Goal: Task Accomplishment & Management: Use online tool/utility

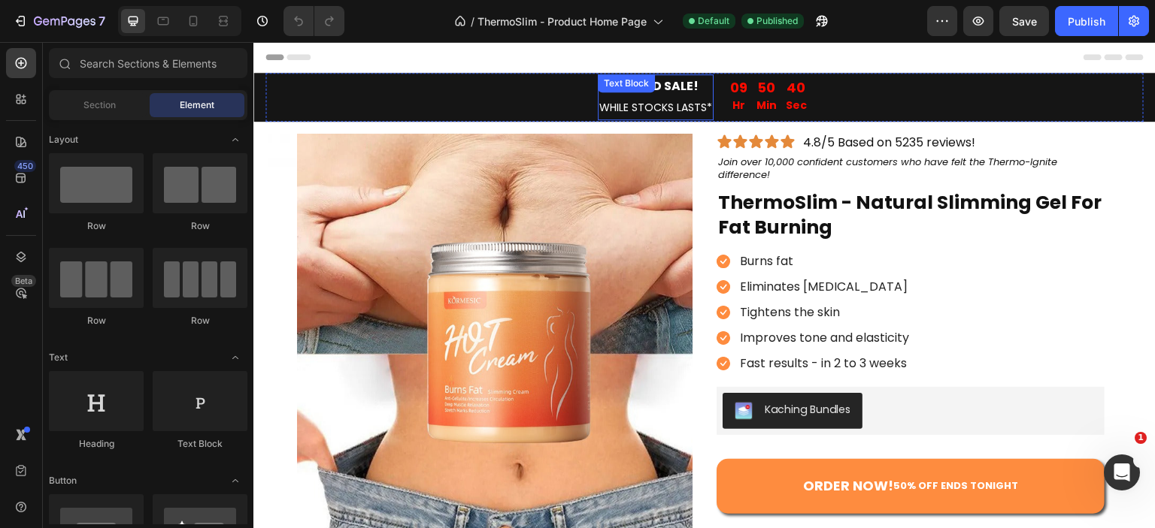
click at [665, 93] on strong "LIMITED SALE!" at bounding box center [656, 85] width 86 height 17
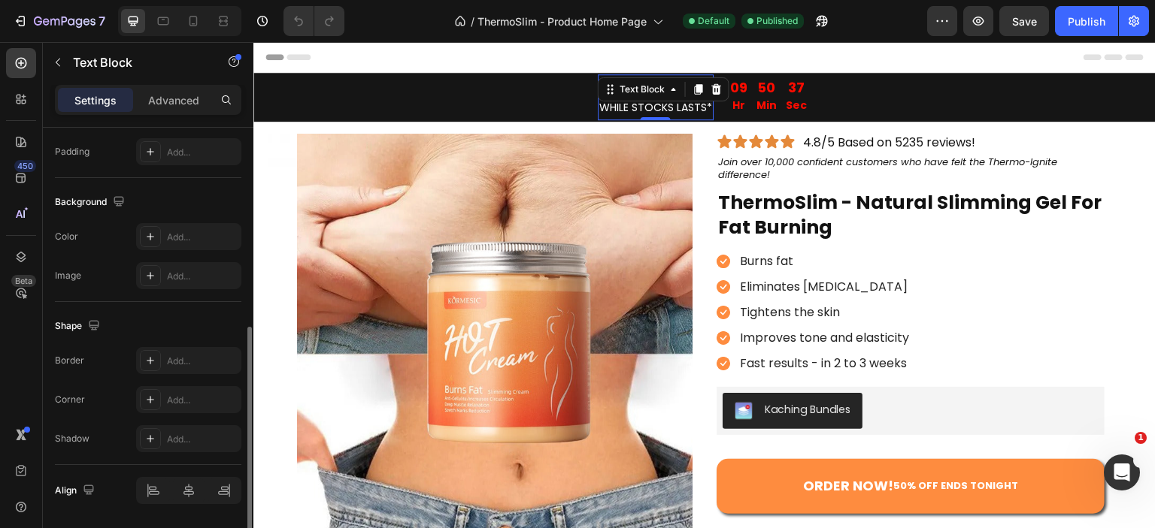
scroll to position [445, 0]
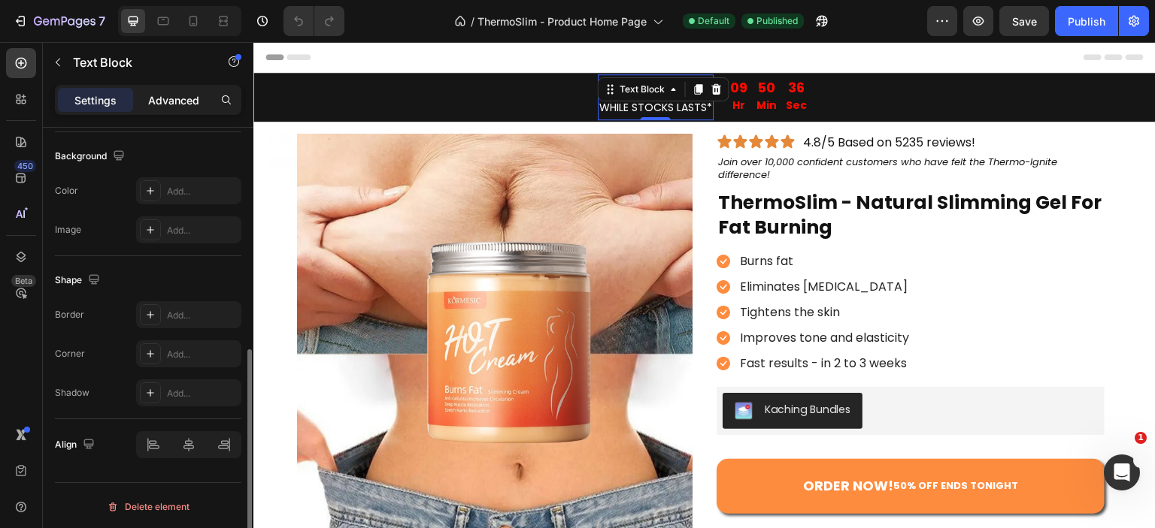
click at [186, 103] on p "Advanced" at bounding box center [173, 100] width 51 height 16
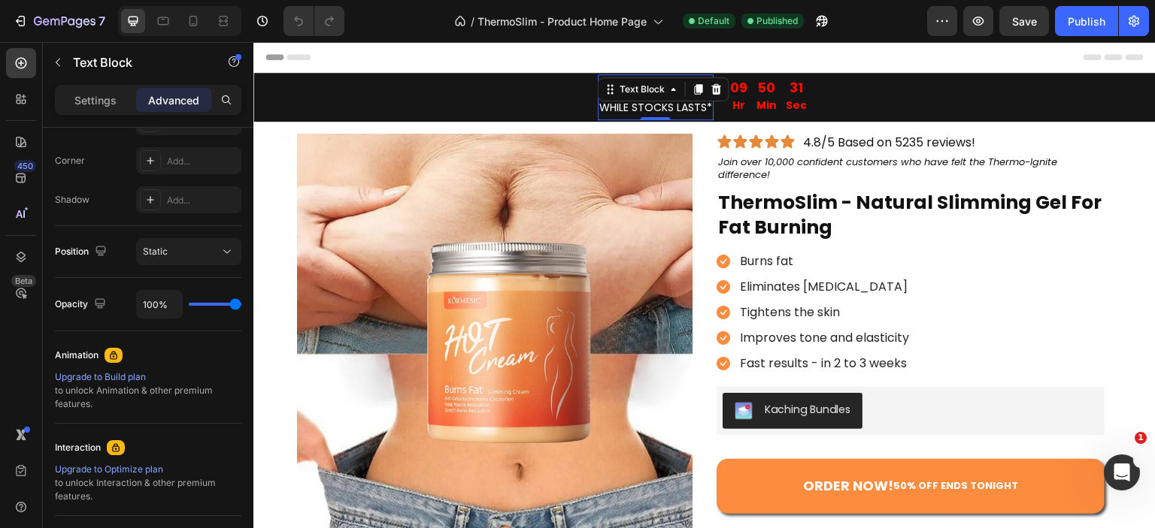
scroll to position [598, 0]
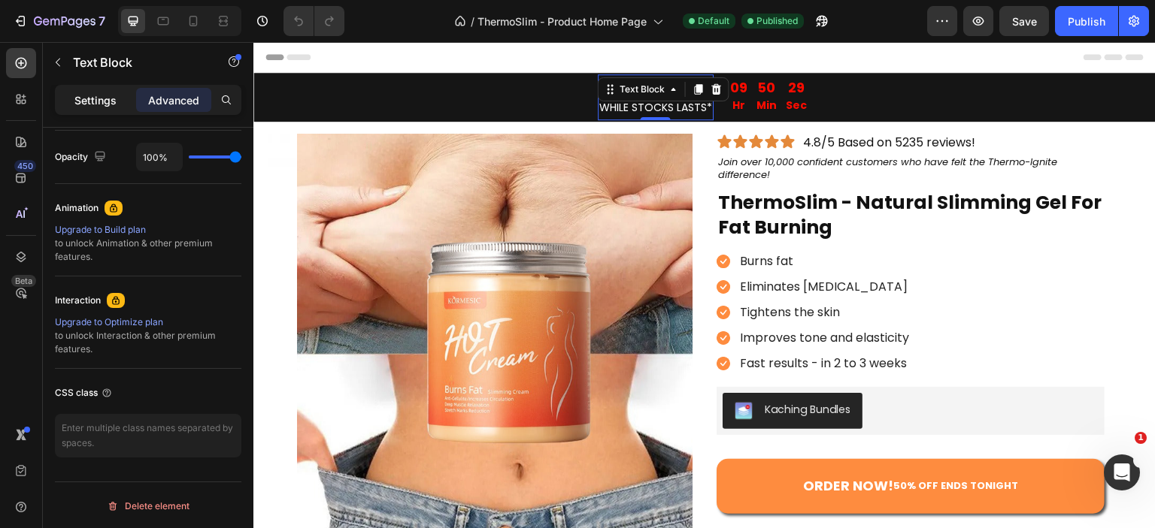
click at [75, 101] on p "Settings" at bounding box center [95, 100] width 42 height 16
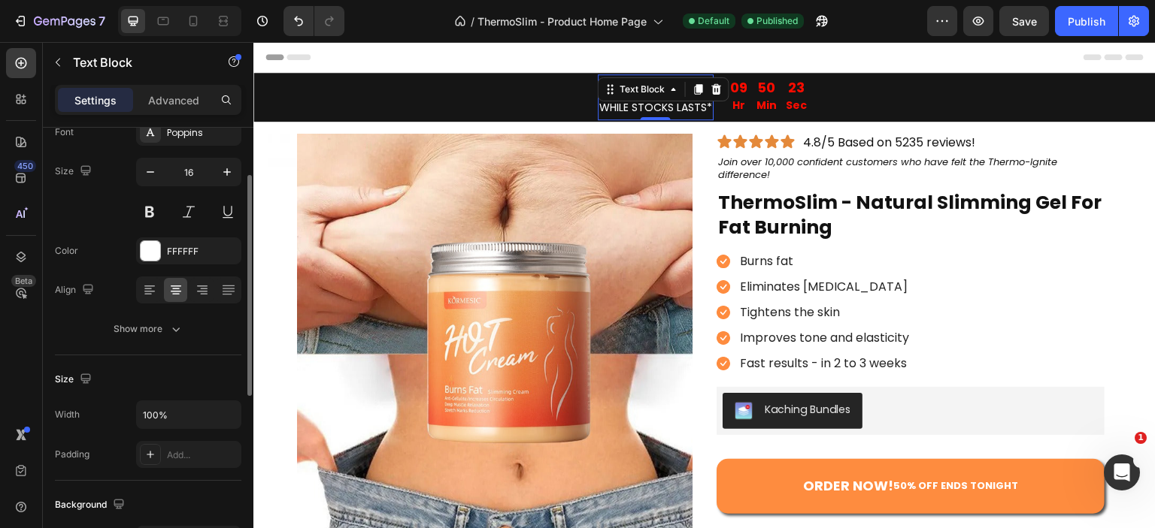
scroll to position [0, 0]
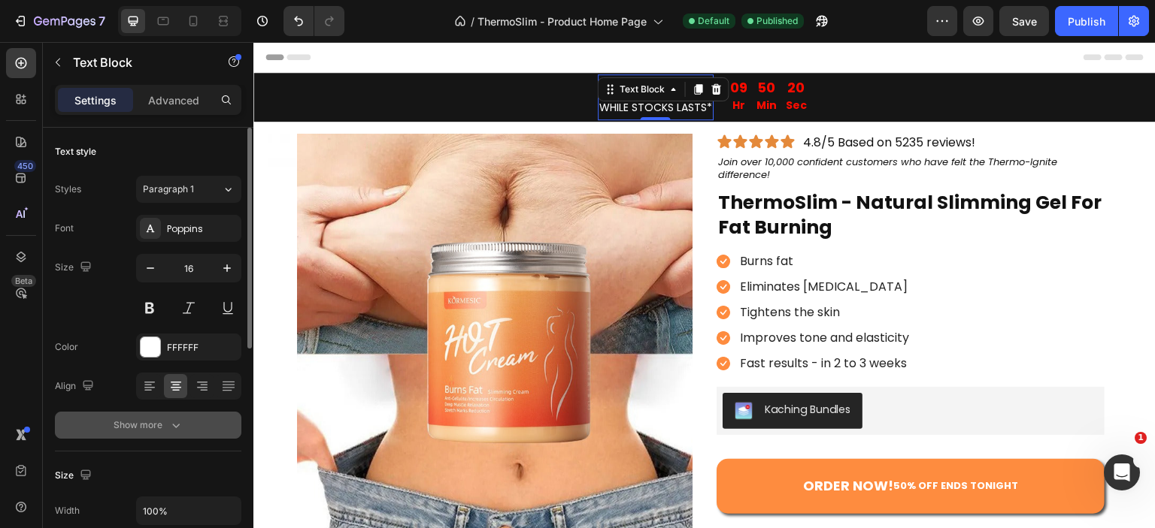
click at [177, 422] on icon "button" at bounding box center [175, 425] width 15 height 15
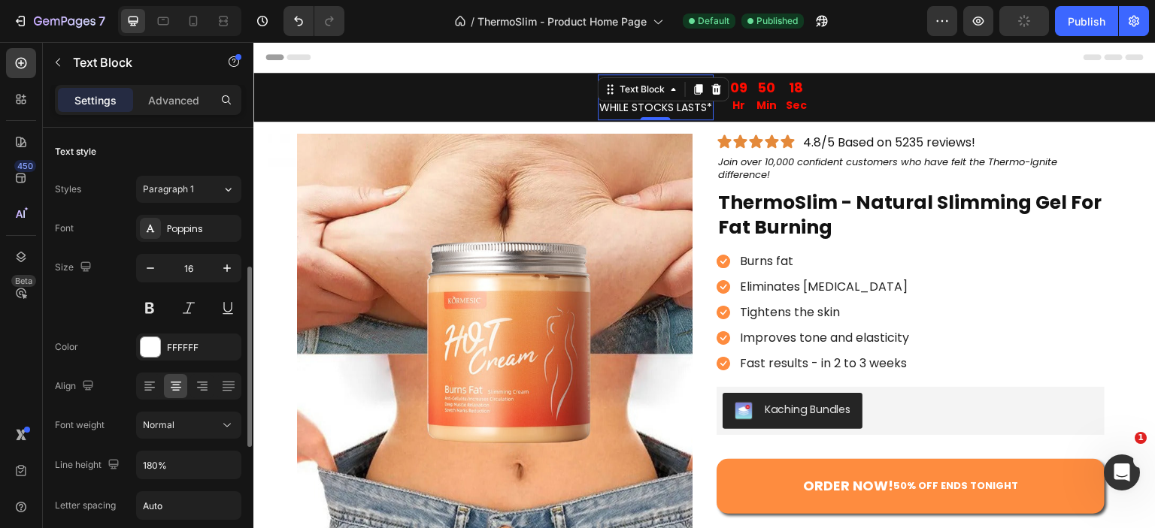
scroll to position [99, 0]
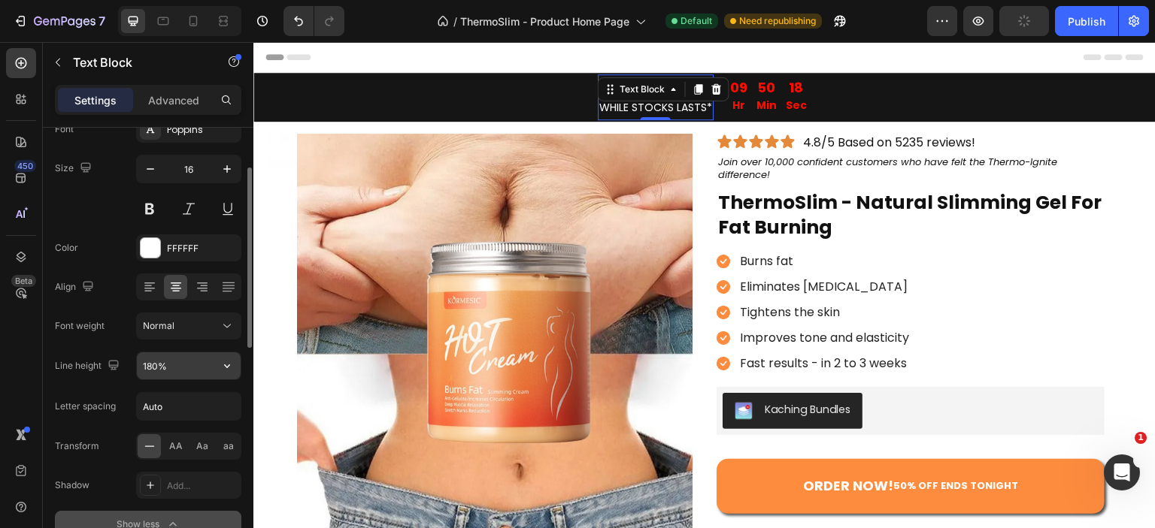
click at [169, 360] on input "180%" at bounding box center [189, 366] width 104 height 27
click at [223, 364] on icon "button" at bounding box center [227, 366] width 15 height 15
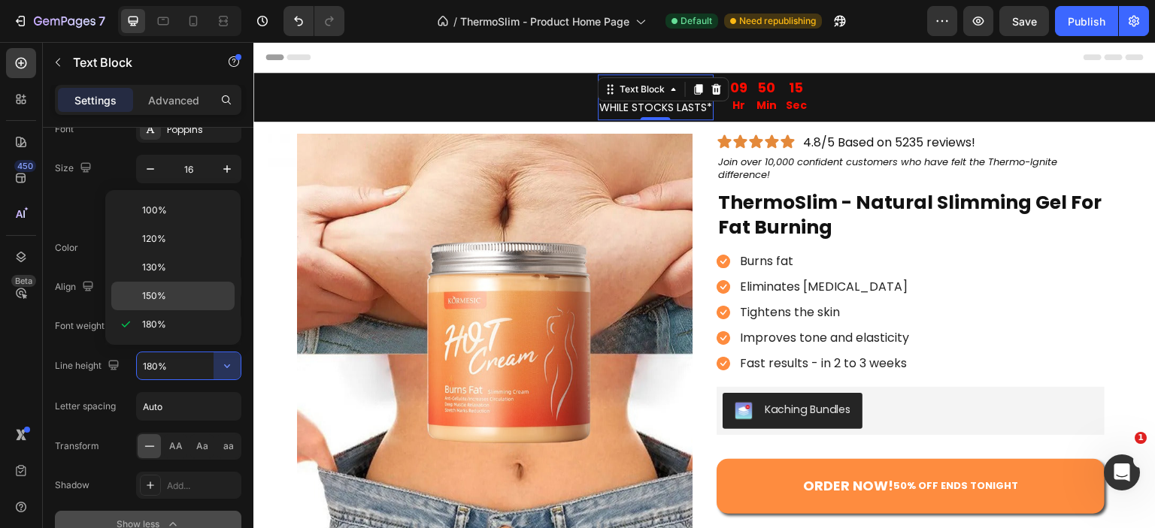
click at [182, 286] on div "150%" at bounding box center [172, 296] width 123 height 29
type input "150%"
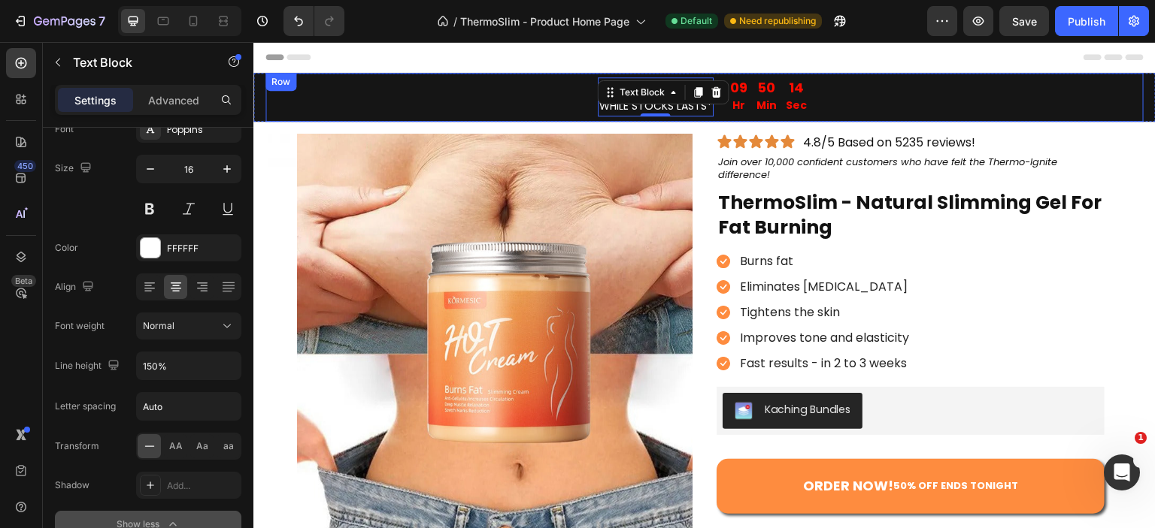
click at [881, 93] on div "LIMITED SALE! WHILE STOCKS LASTS* Text Block 0 09 Hr 50 Min 14 Sec Countdown Ti…" at bounding box center [704, 97] width 878 height 49
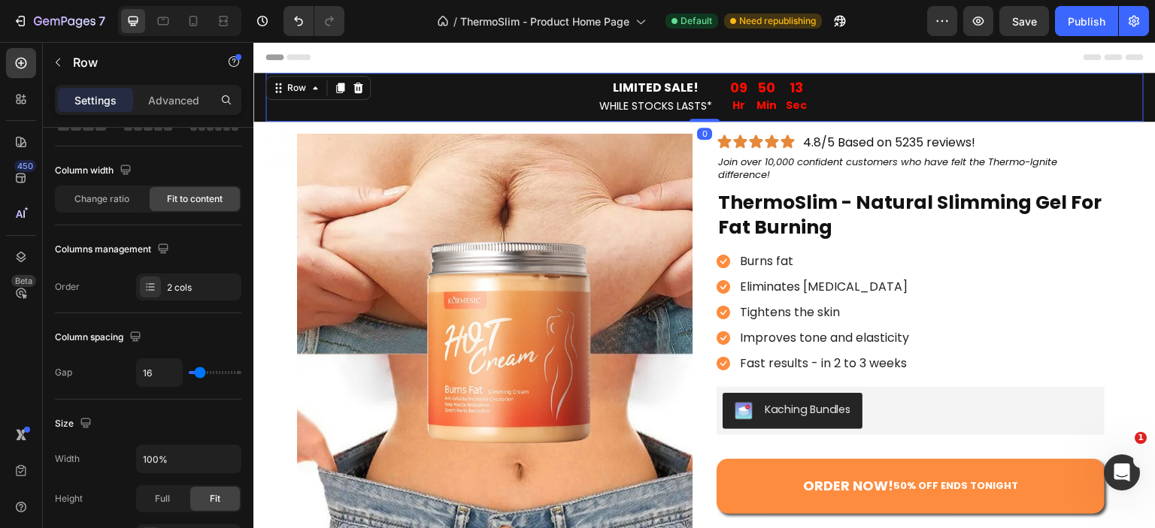
scroll to position [0, 0]
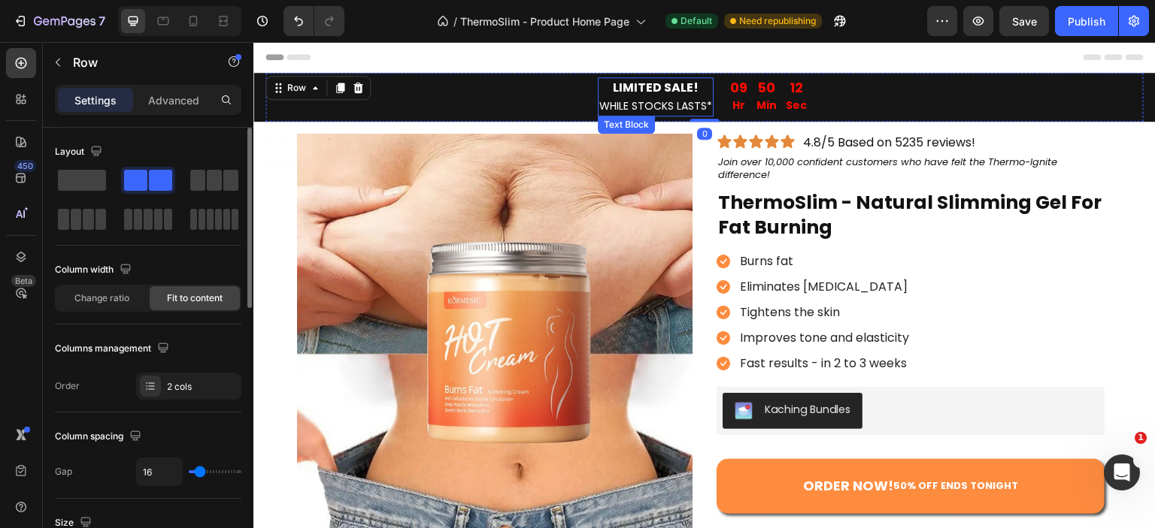
click at [664, 95] on strong "LIMITED SALE!" at bounding box center [656, 87] width 86 height 17
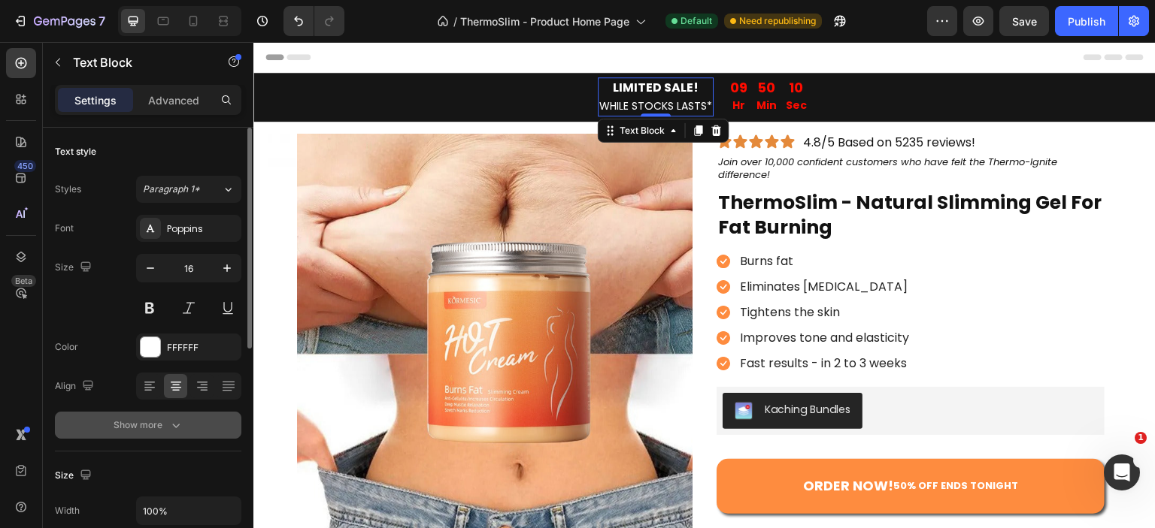
click at [174, 431] on icon "button" at bounding box center [175, 425] width 15 height 15
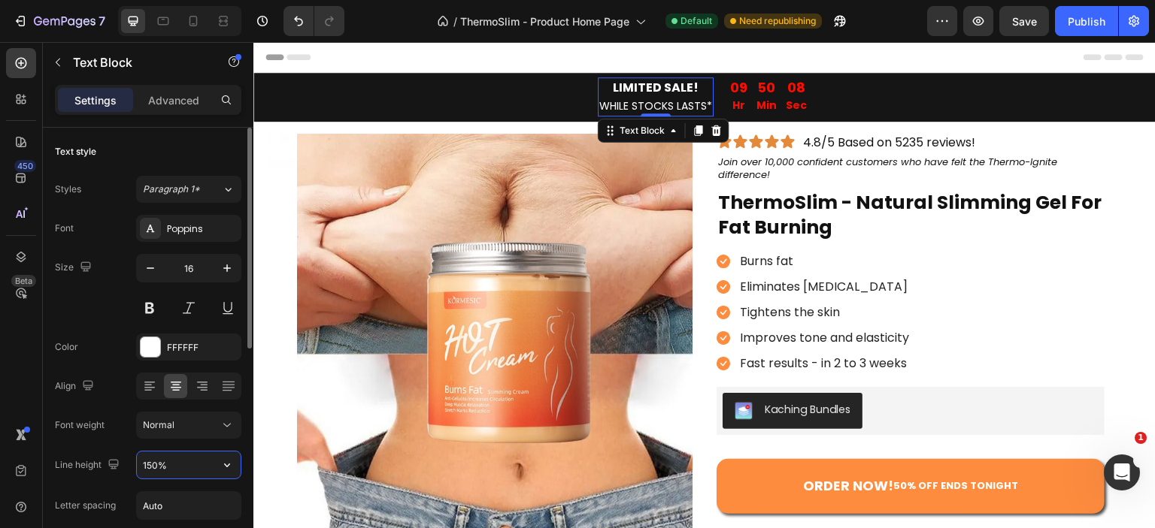
click at [168, 462] on input "150%" at bounding box center [189, 465] width 104 height 27
click at [224, 466] on icon "button" at bounding box center [227, 465] width 15 height 15
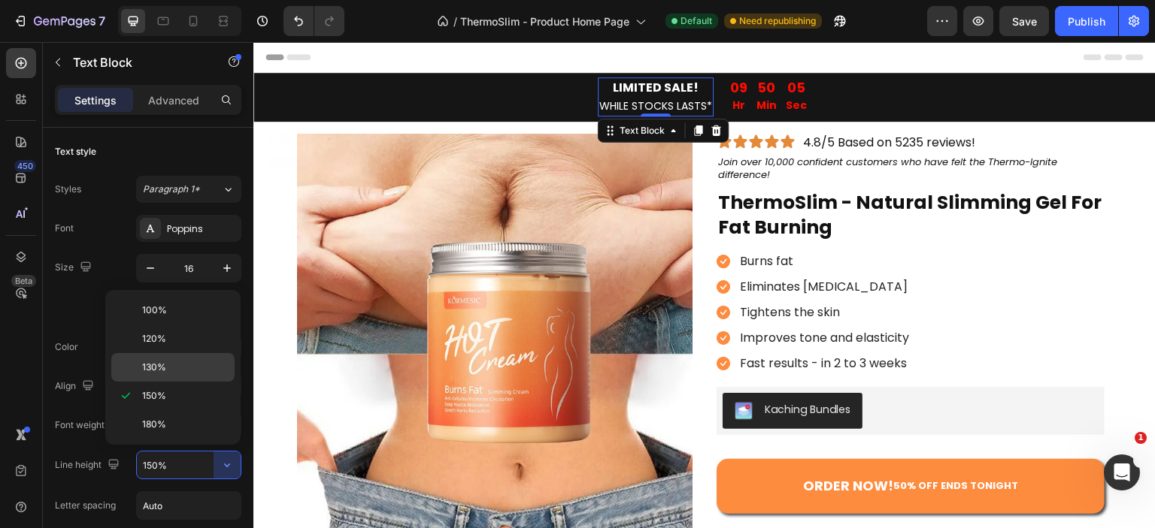
click at [195, 359] on div "130%" at bounding box center [172, 367] width 123 height 29
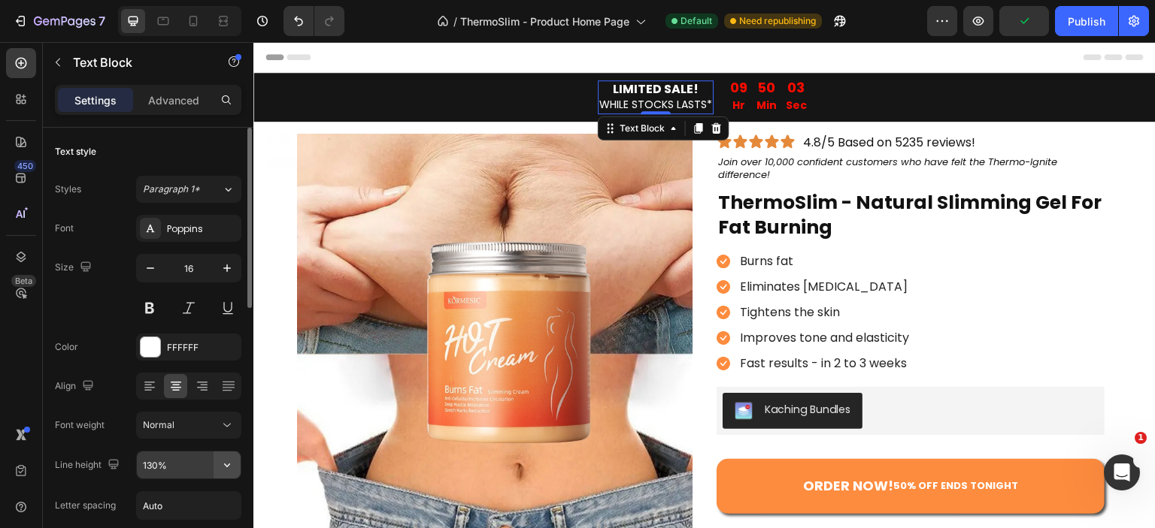
drag, startPoint x: 230, startPoint y: 451, endPoint x: 230, endPoint y: 465, distance: 13.5
click at [230, 465] on icon "button" at bounding box center [227, 465] width 15 height 15
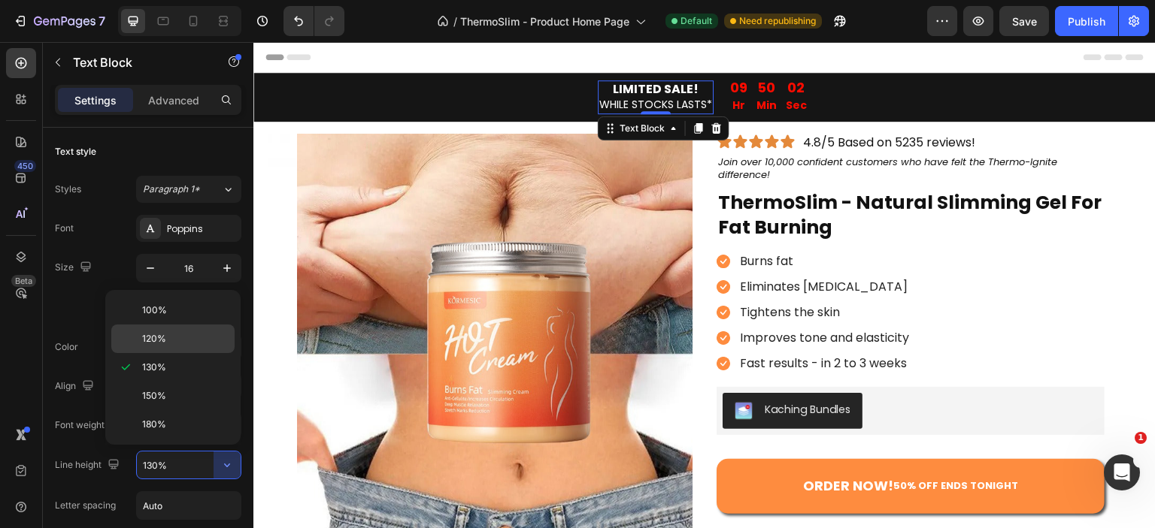
click at [186, 335] on p "120%" at bounding box center [185, 339] width 86 height 14
type input "120%"
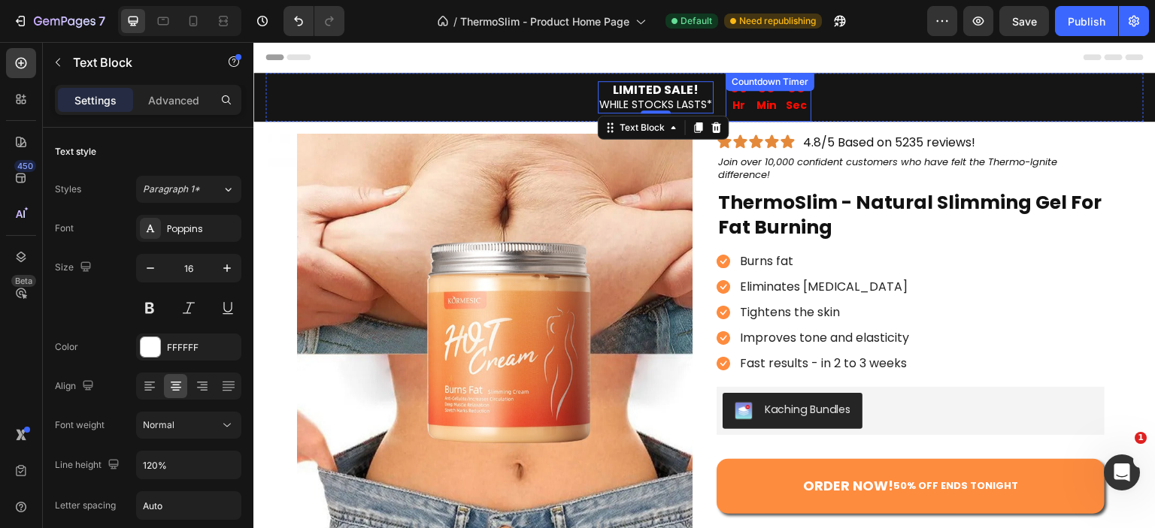
drag, startPoint x: 777, startPoint y: 99, endPoint x: 680, endPoint y: 153, distance: 111.3
click at [777, 99] on div "09 Hr 50 Min 00 Sec Countdown Timer" at bounding box center [768, 97] width 86 height 49
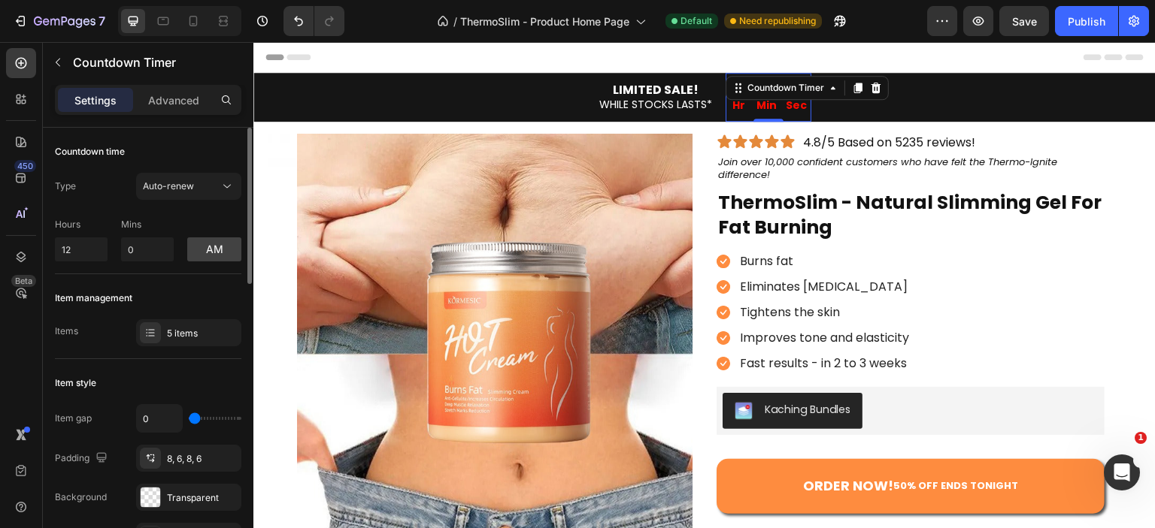
drag, startPoint x: 177, startPoint y: 96, endPoint x: 179, endPoint y: 151, distance: 54.9
click at [177, 95] on p "Advanced" at bounding box center [173, 100] width 51 height 16
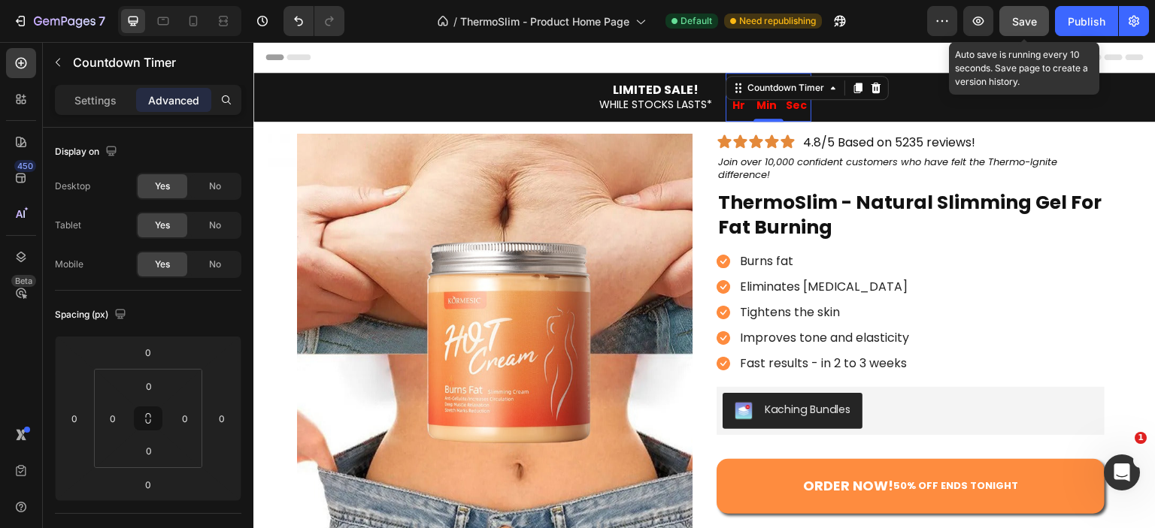
click at [1035, 20] on button "Save" at bounding box center [1024, 21] width 50 height 30
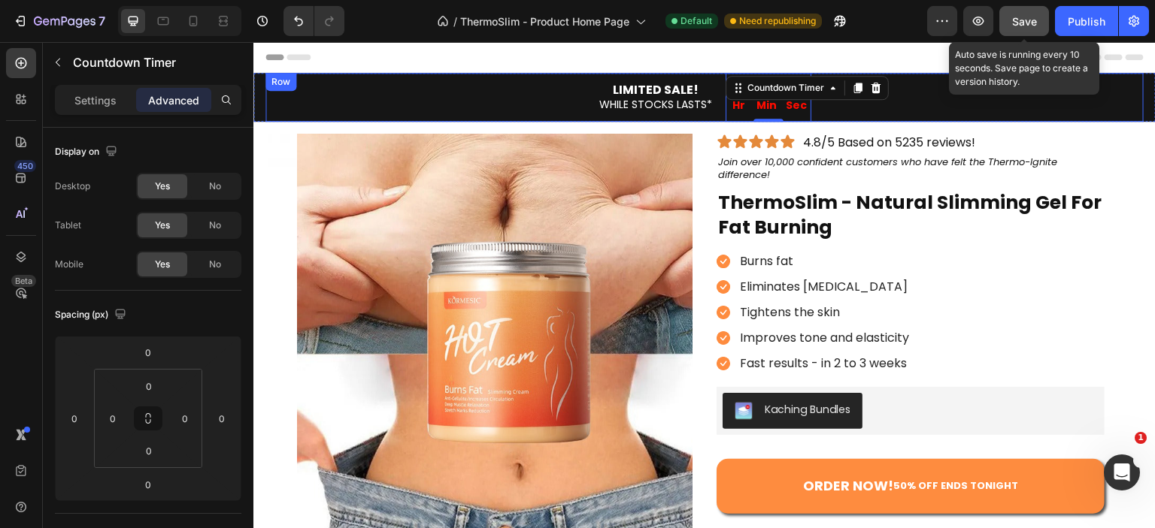
click at [518, 80] on div "LIMITED SALE! WHILE STOCKS LASTS* Text Block 09 Hr 49 Min 23 Sec Countdown Time…" at bounding box center [704, 97] width 878 height 49
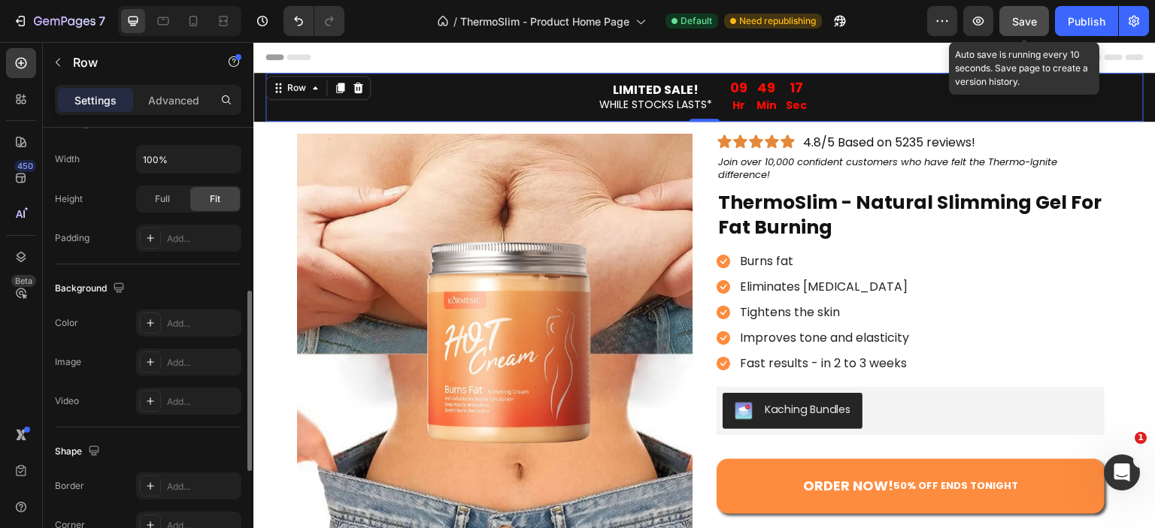
scroll to position [449, 0]
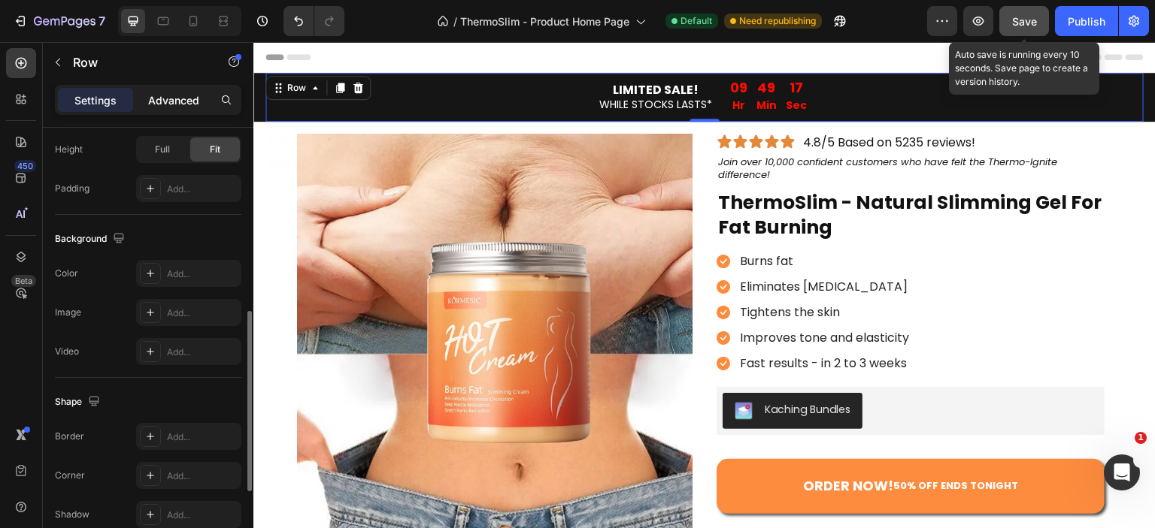
click at [193, 94] on p "Advanced" at bounding box center [173, 100] width 51 height 16
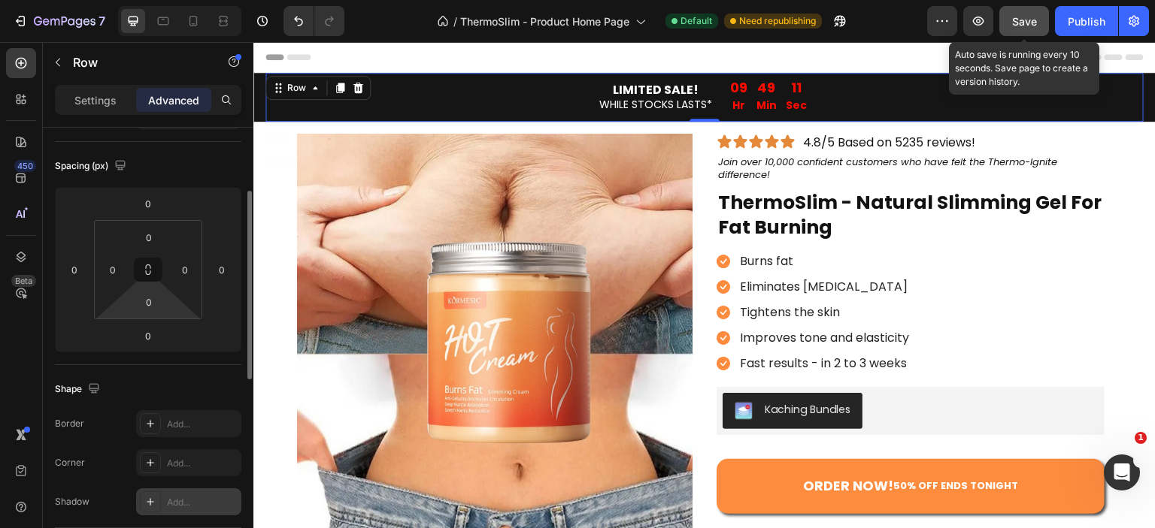
scroll to position [0, 0]
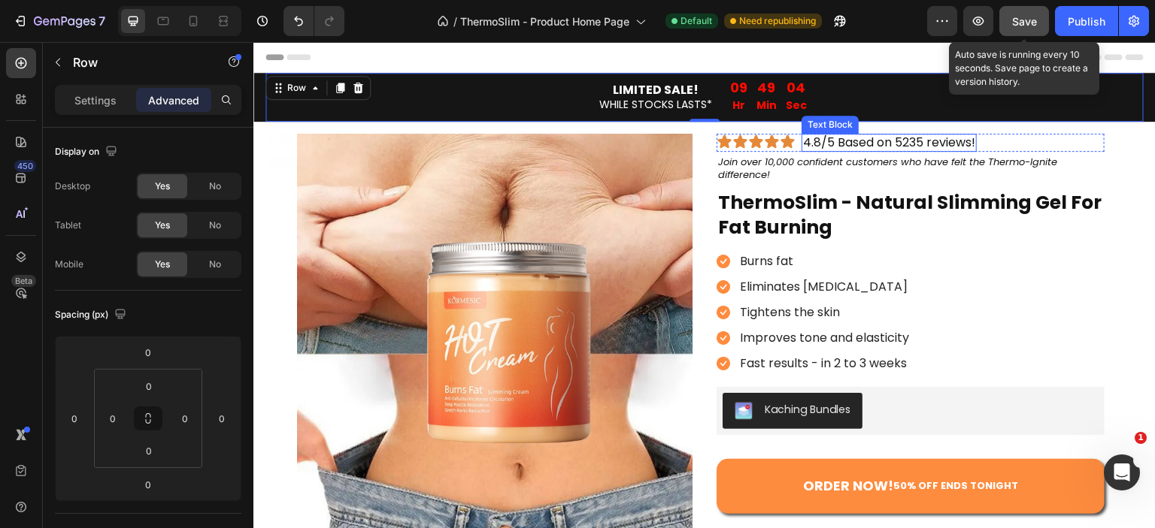
click at [913, 147] on p "4.8/5 Based on 5235 reviews!" at bounding box center [889, 143] width 172 height 16
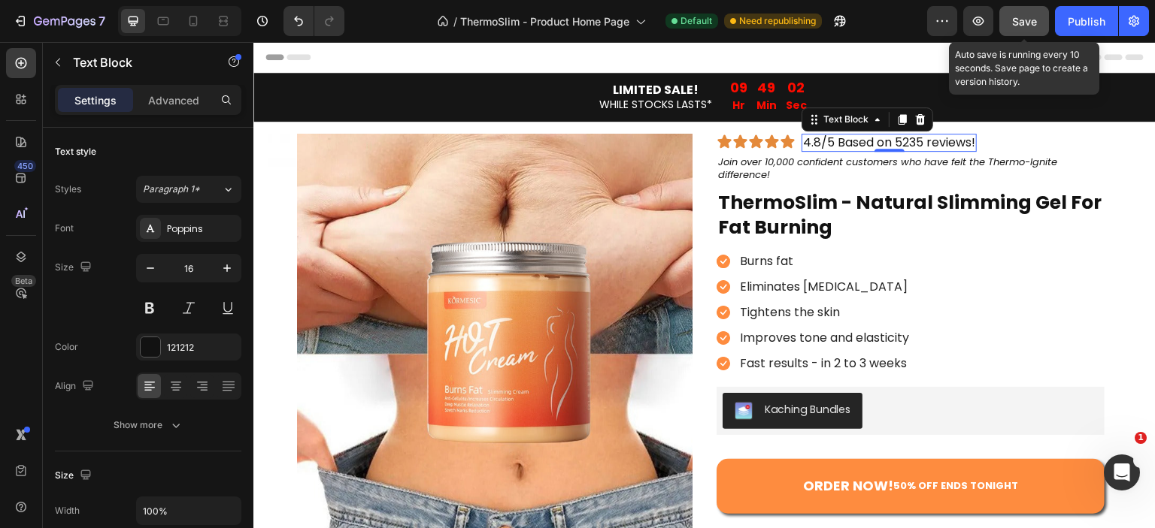
click at [898, 142] on p "4.8/5 Based on 5235 reviews!" at bounding box center [889, 143] width 172 height 16
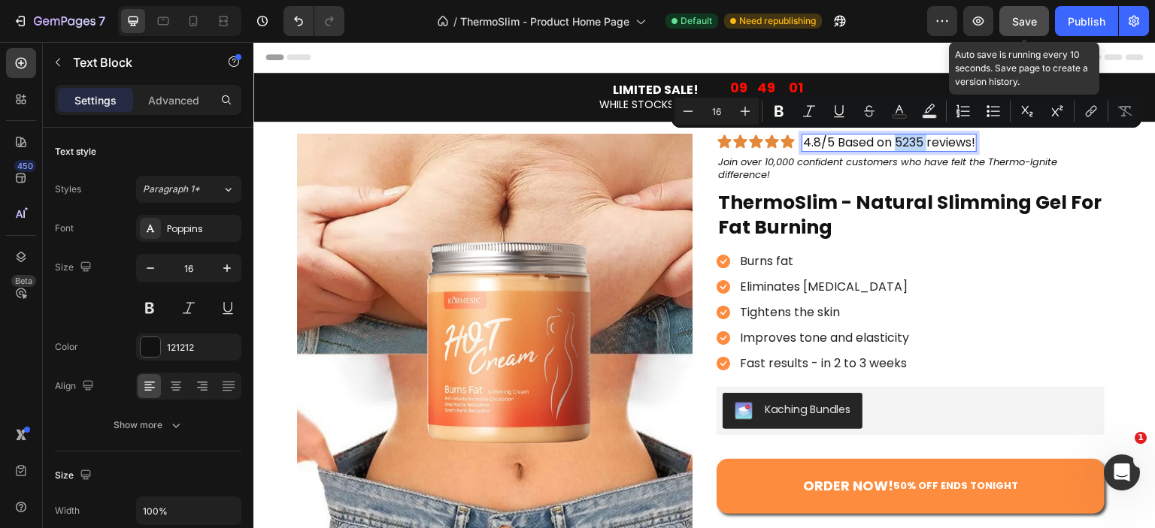
click at [898, 142] on p "4.8/5 Based on 5235 reviews!" at bounding box center [889, 143] width 172 height 16
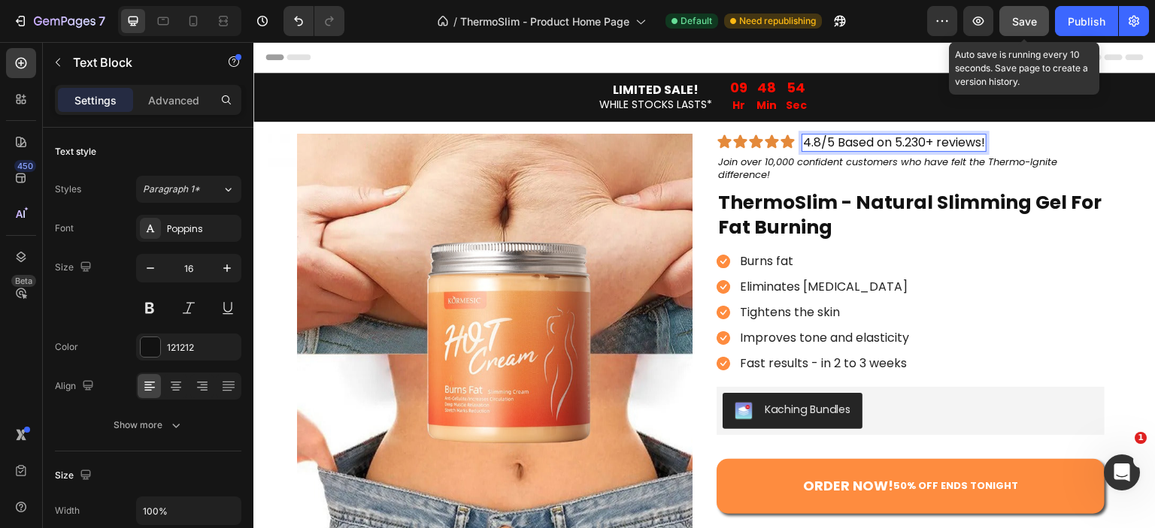
drag, startPoint x: 1037, startPoint y: 24, endPoint x: 730, endPoint y: 147, distance: 330.3
click at [1037, 24] on span "Save" at bounding box center [1024, 21] width 25 height 13
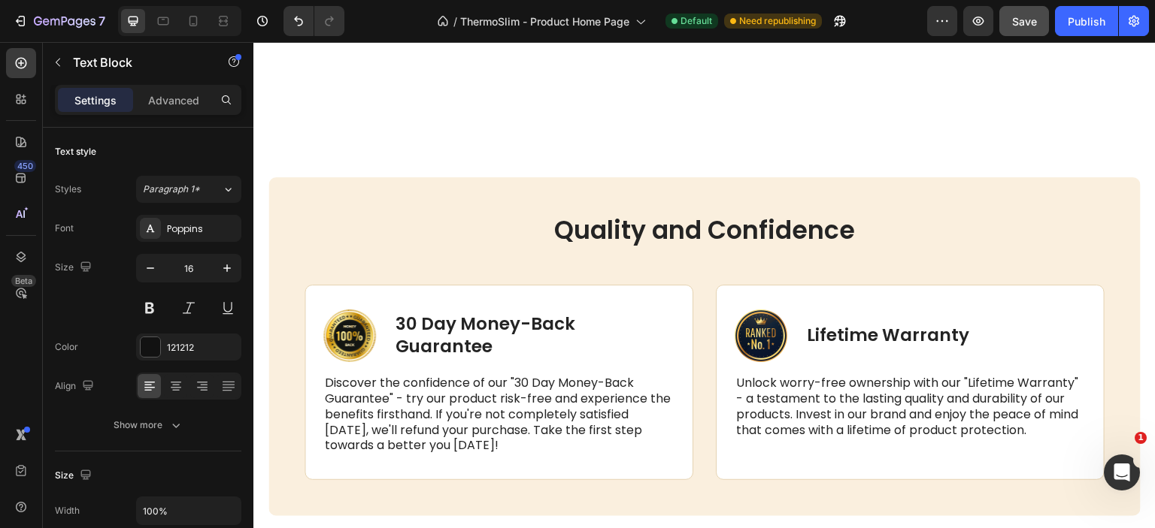
scroll to position [2806, 0]
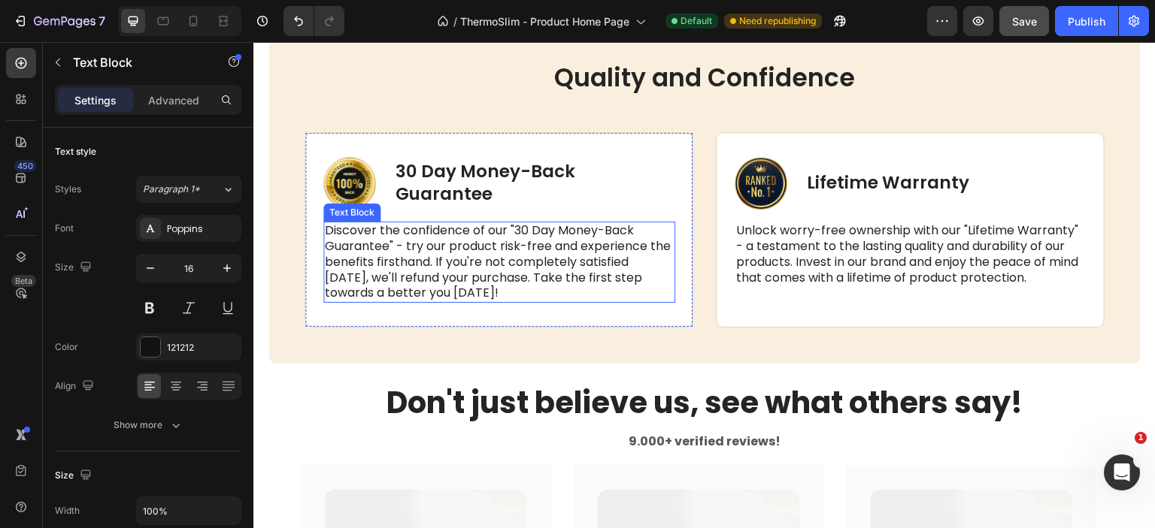
click at [556, 256] on p "Discover the confidence of our "30 Day Money-Back Guarantee" - try our product …" at bounding box center [499, 262] width 349 height 78
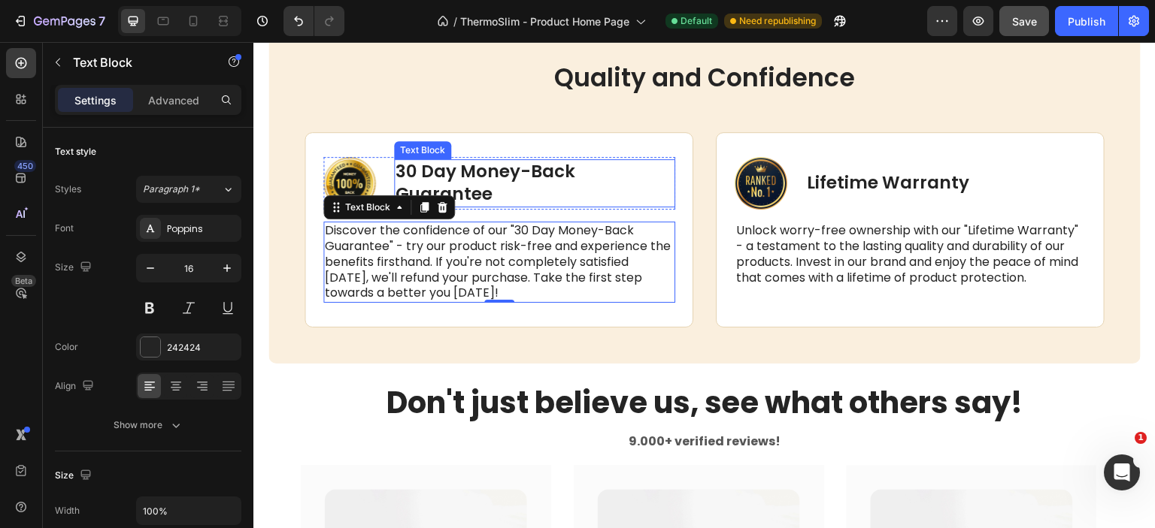
click at [467, 175] on p "30 Day Money-Back Guarantee" at bounding box center [534, 183] width 278 height 45
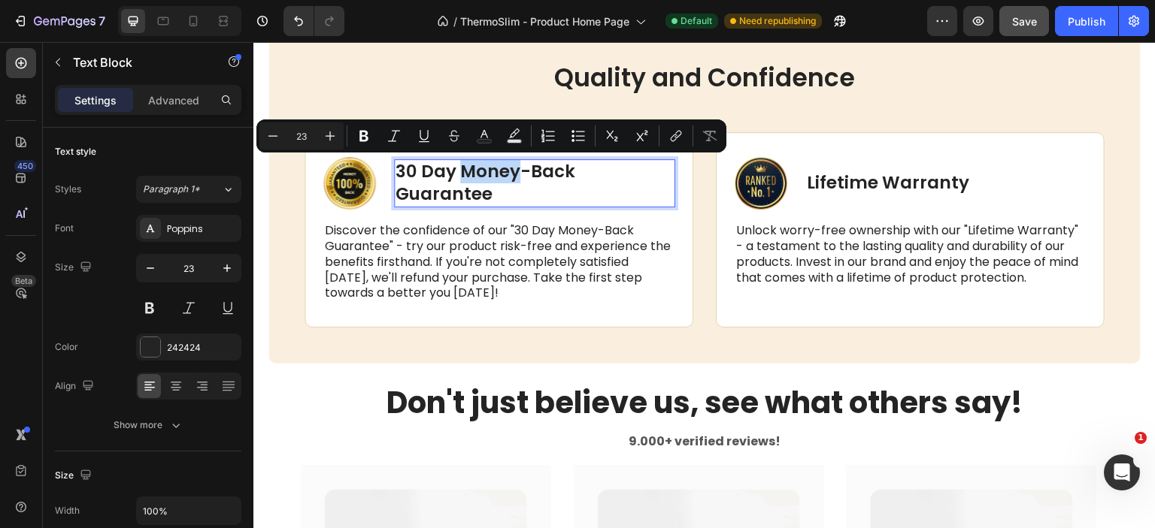
click at [482, 188] on p "30 Day Money-Back Guarantee" at bounding box center [534, 183] width 278 height 45
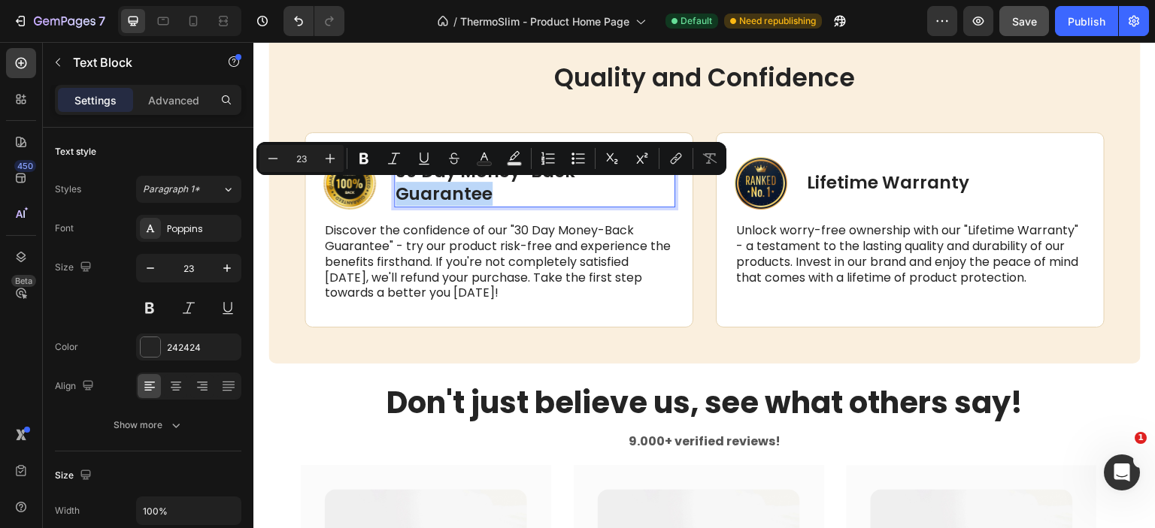
drag, startPoint x: 491, startPoint y: 195, endPoint x: 395, endPoint y: 197, distance: 95.5
click at [395, 197] on p "30 Day Money-Back Guarantee" at bounding box center [534, 183] width 278 height 45
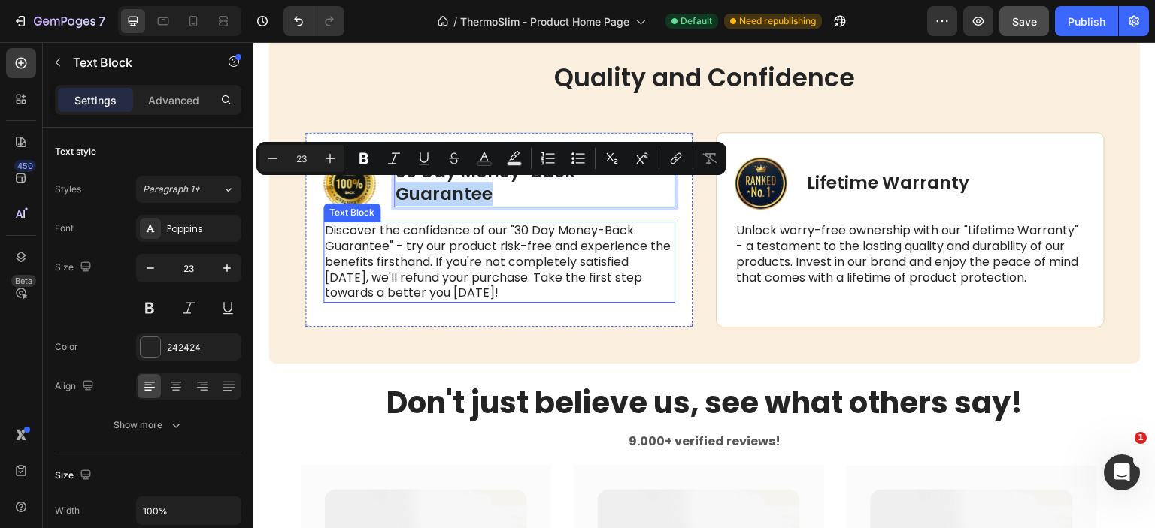
click at [562, 244] on p "Discover the confidence of our "30 Day Money-Back Guarantee" - try our product …" at bounding box center [499, 262] width 349 height 78
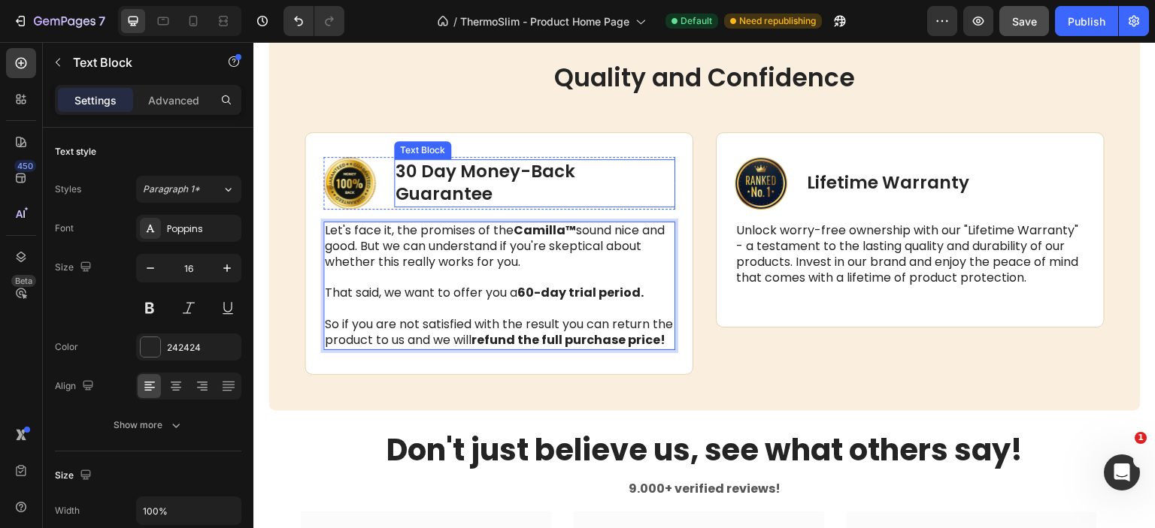
click at [421, 185] on p "30 Day Money-Back Guarantee" at bounding box center [534, 183] width 278 height 45
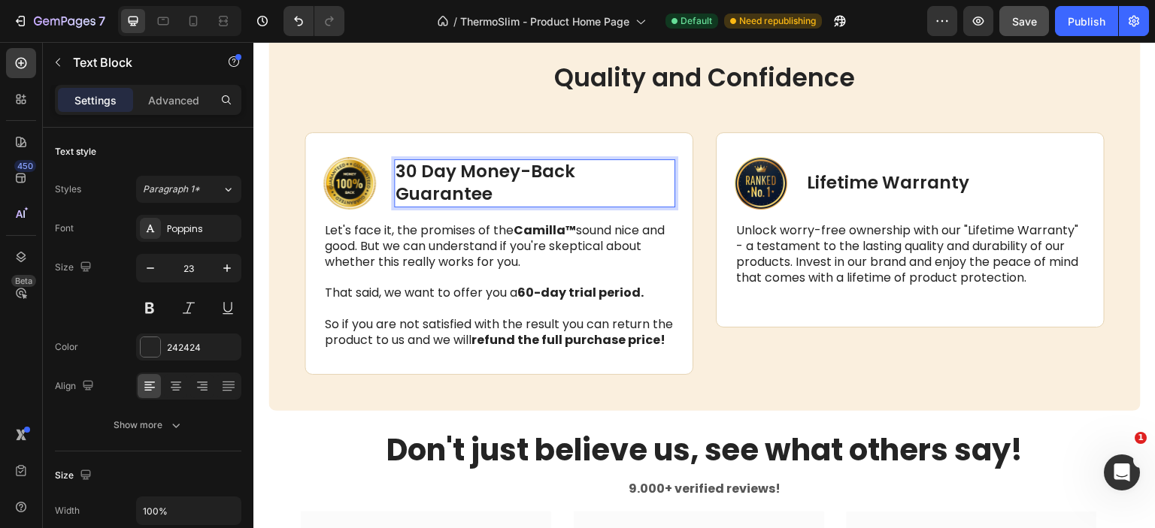
click at [465, 188] on p "30 Day Money-Back Guarantee" at bounding box center [534, 183] width 278 height 45
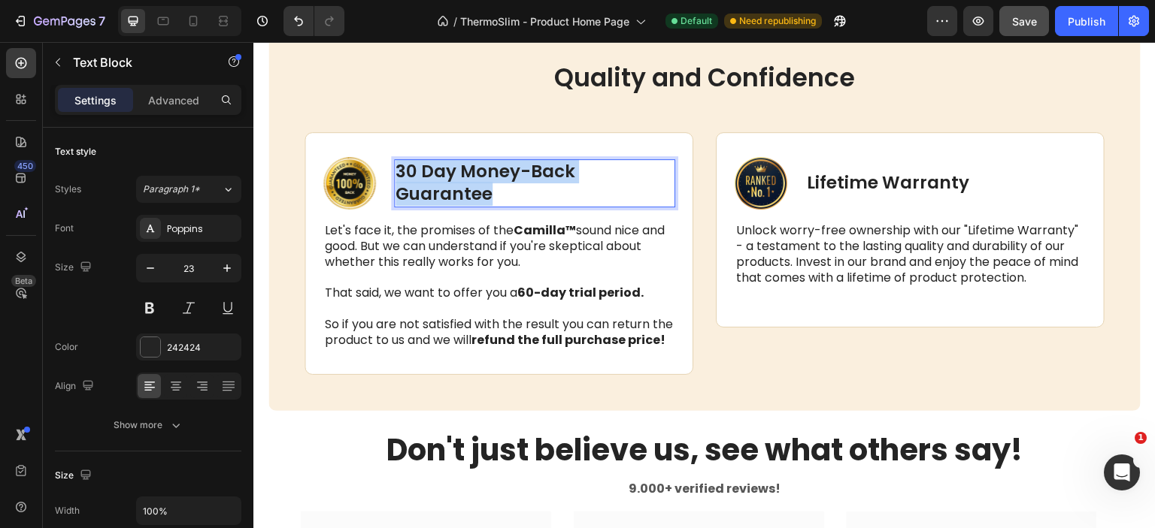
click at [465, 188] on p "30 Day Money-Back Guarantee" at bounding box center [534, 183] width 278 height 45
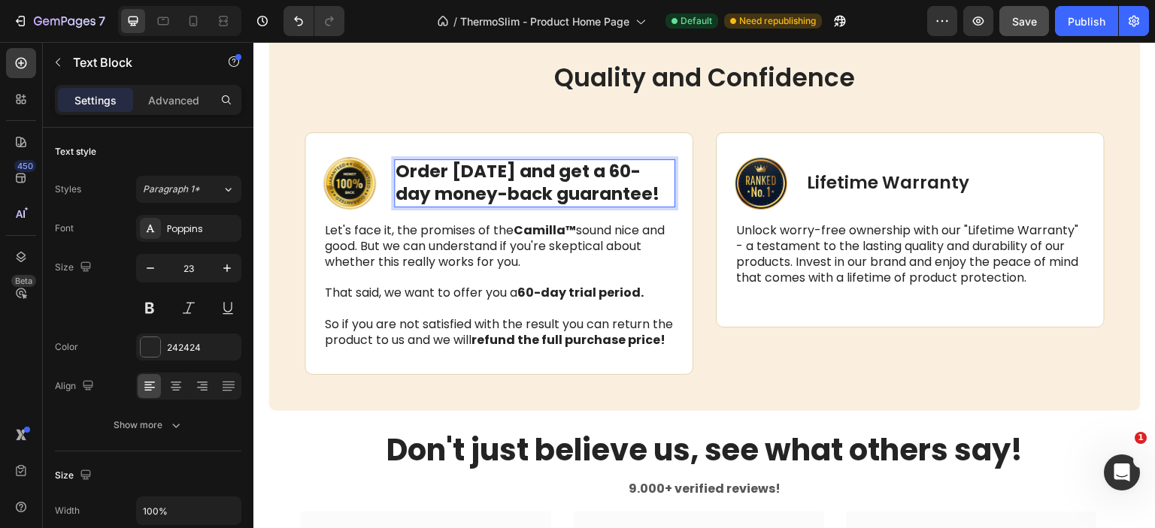
click at [483, 236] on p "Let's face it, the promises of the Camilla™ sound nice and good. But we can und…" at bounding box center [499, 246] width 349 height 47
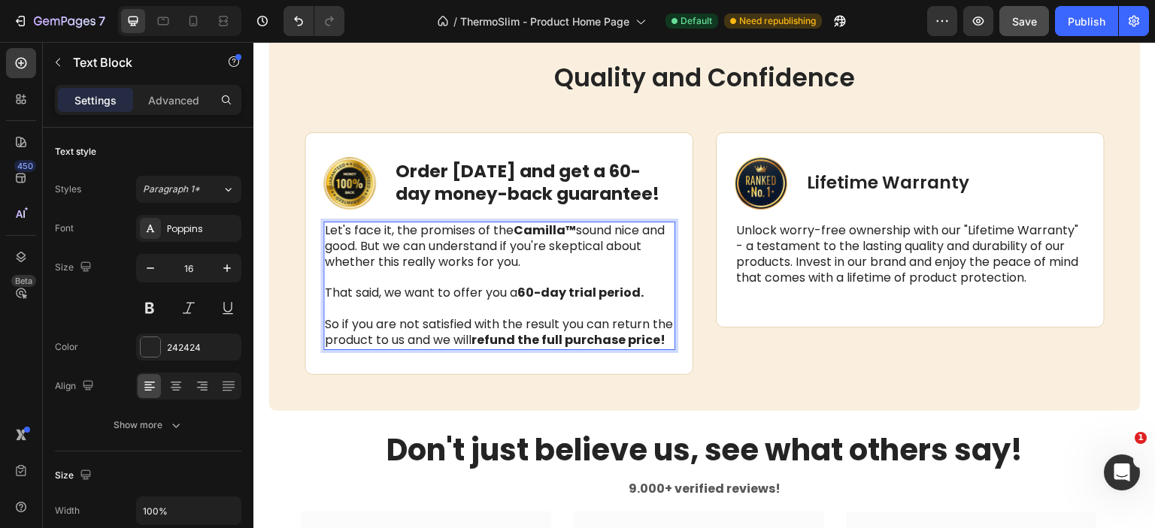
click at [520, 228] on strong "Camilla™" at bounding box center [544, 230] width 62 height 17
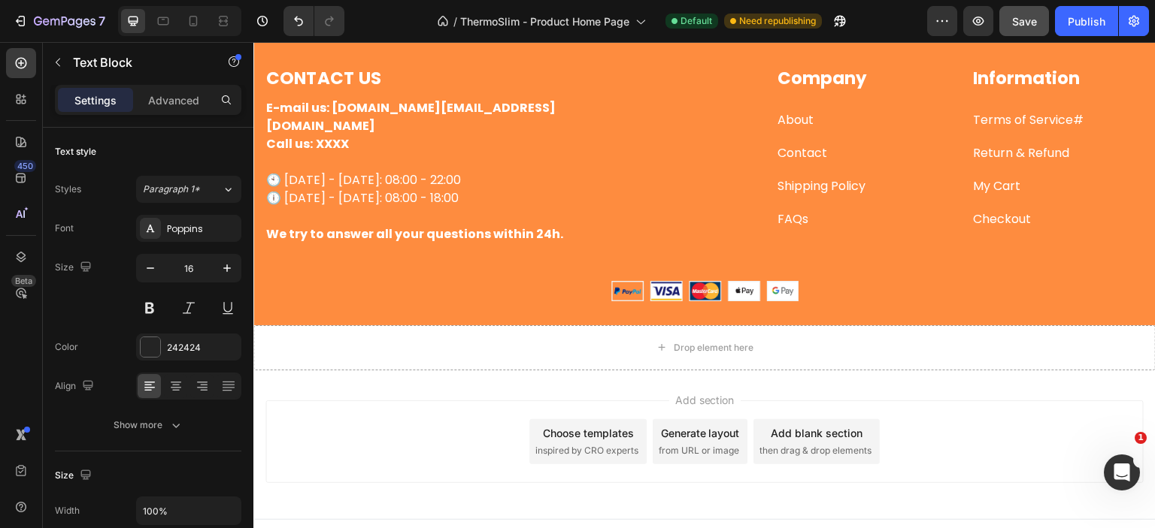
scroll to position [4071, 0]
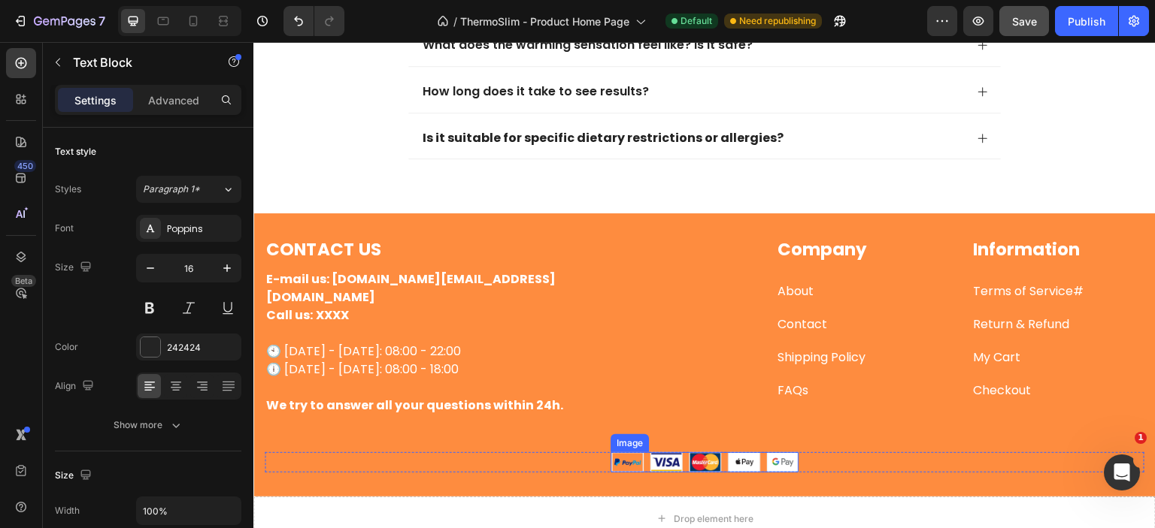
click at [707, 453] on img at bounding box center [704, 463] width 188 height 20
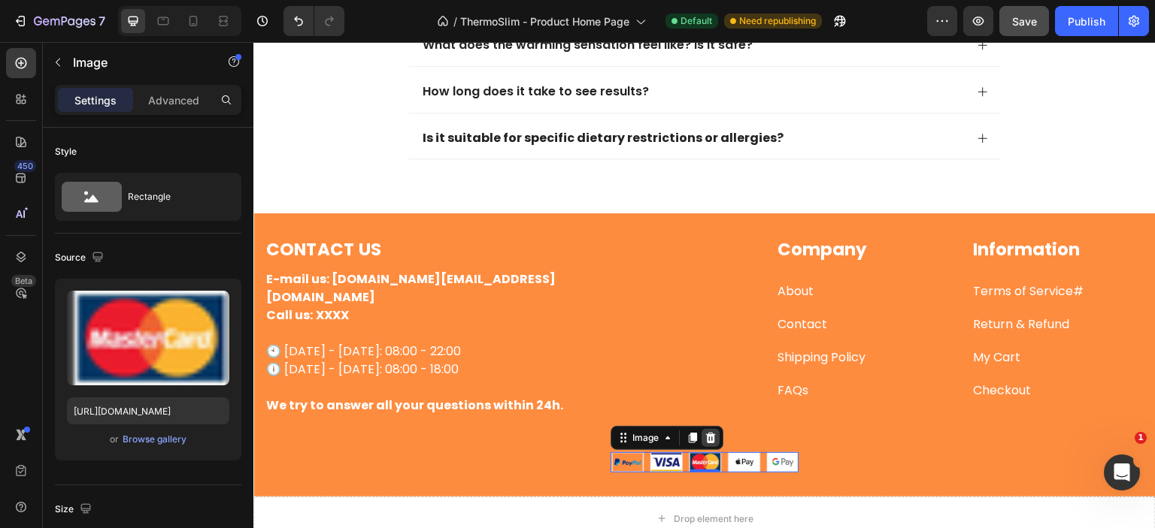
click at [706, 432] on icon at bounding box center [710, 438] width 12 height 12
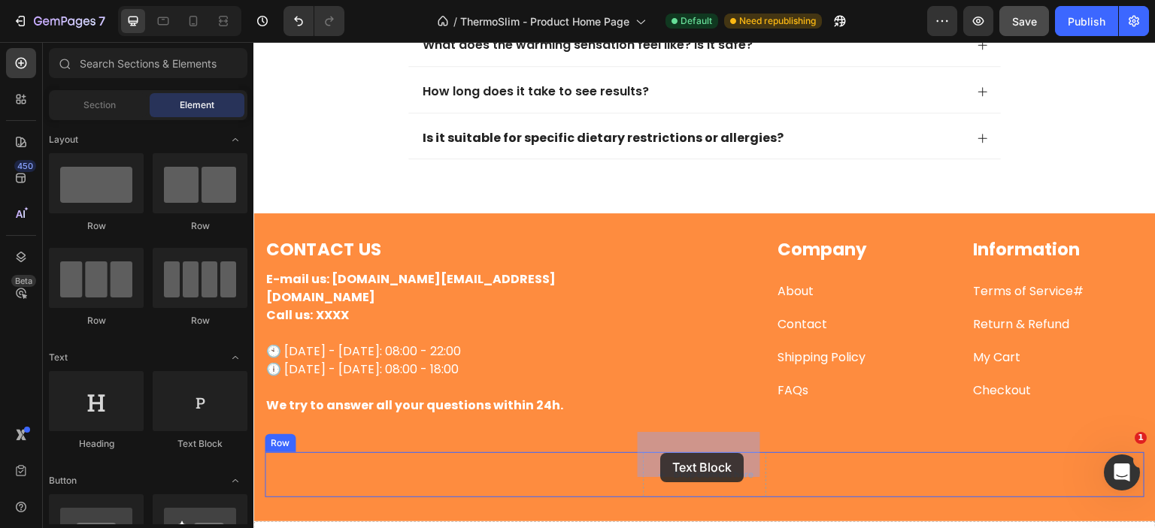
drag, startPoint x: 422, startPoint y: 459, endPoint x: 660, endPoint y: 453, distance: 238.4
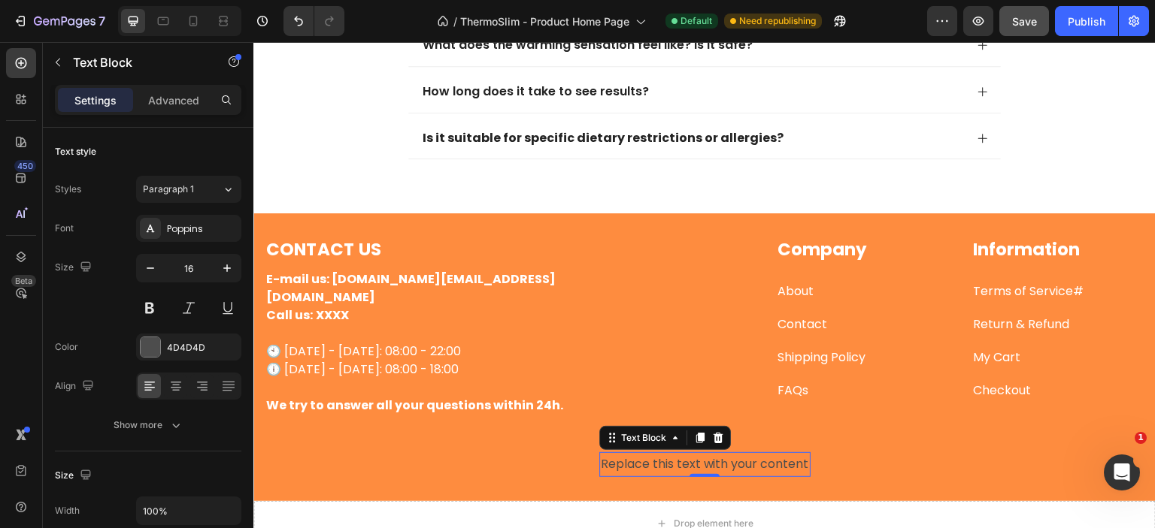
click at [693, 453] on div "Replace this text with your content" at bounding box center [704, 465] width 211 height 25
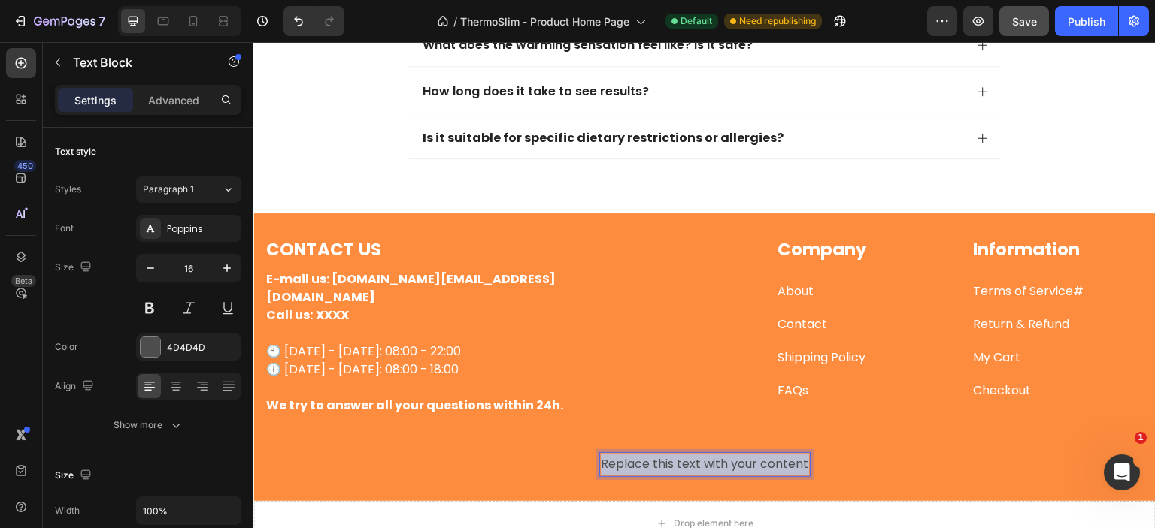
click at [693, 454] on p "Replace this text with your content" at bounding box center [705, 465] width 208 height 22
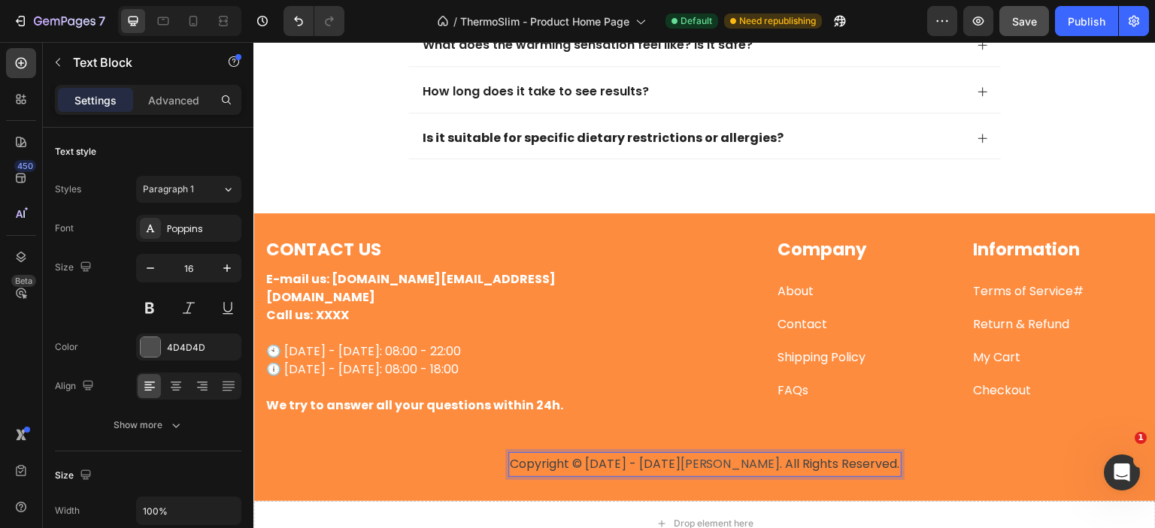
click at [680, 456] on span "Copyright © [DATE] - [DATE]" at bounding box center [595, 464] width 171 height 17
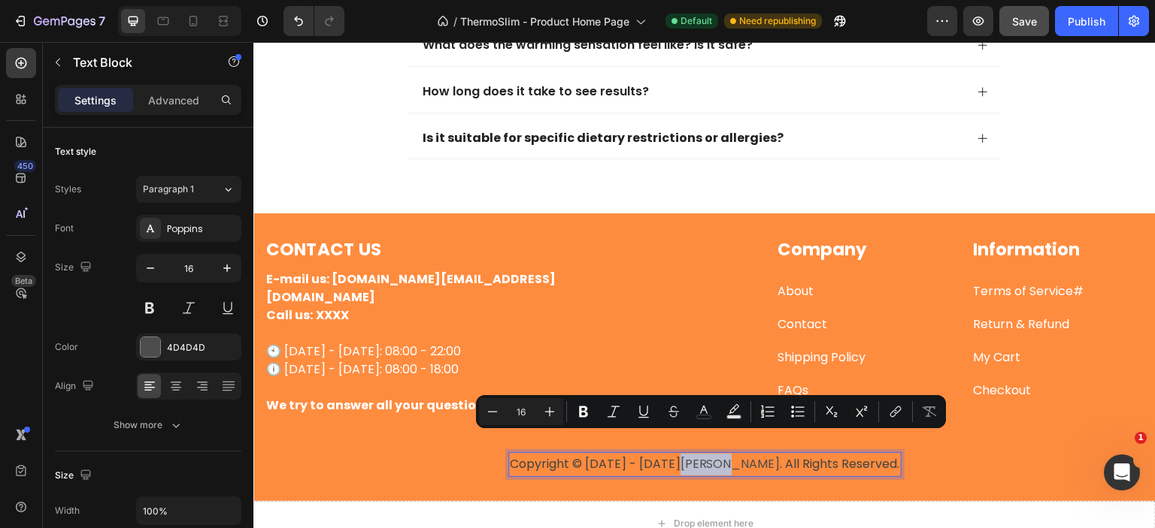
drag, startPoint x: 690, startPoint y: 444, endPoint x: 734, endPoint y: 446, distance: 44.4
click at [734, 454] on p "Copyright © [DATE] - [DATE] [PERSON_NAME] . All Rights Reserved." at bounding box center [705, 465] width 390 height 22
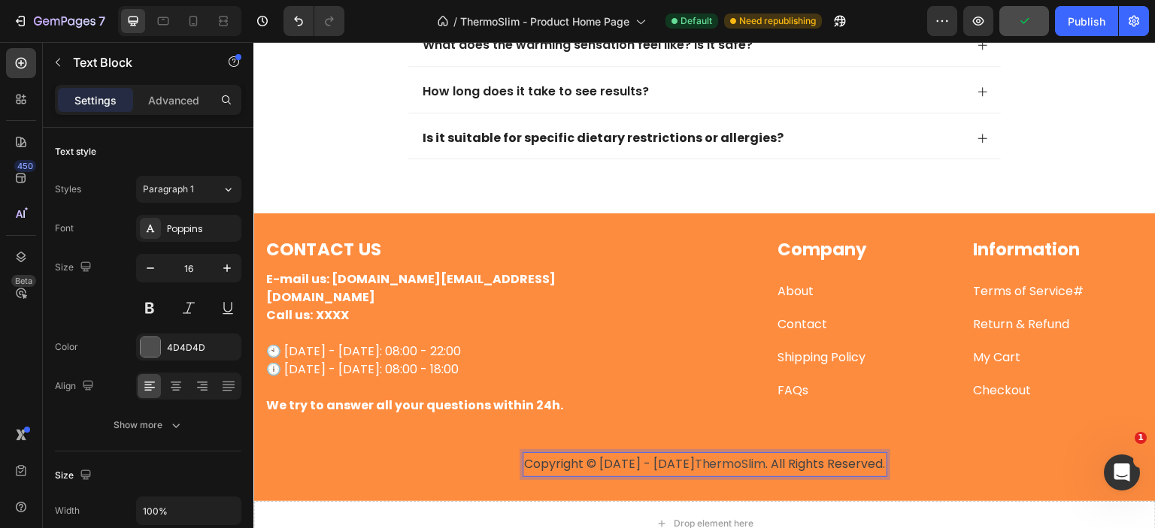
click at [737, 454] on p "Copyright © [DATE] - [DATE] ThermoSlim . All Rights Reserved." at bounding box center [705, 465] width 362 height 22
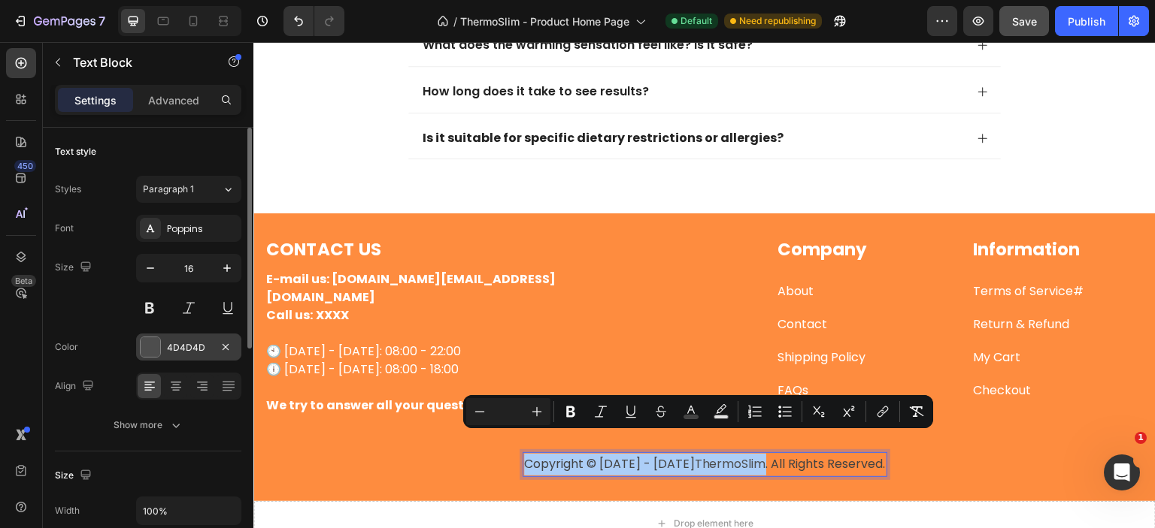
click at [147, 346] on div at bounding box center [151, 348] width 20 height 20
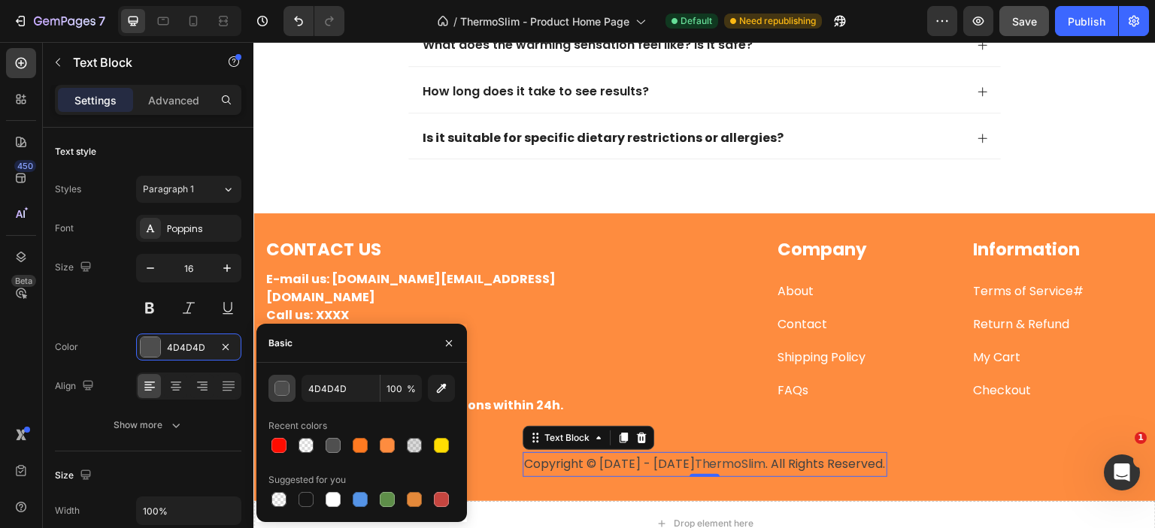
click at [281, 384] on div "button" at bounding box center [282, 389] width 15 height 15
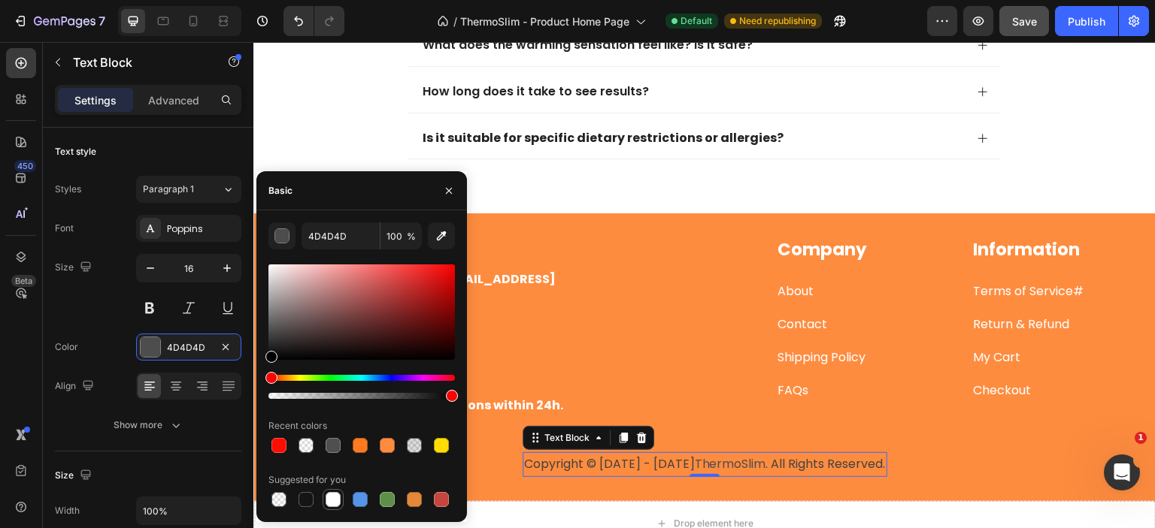
click at [333, 501] on div at bounding box center [332, 499] width 15 height 15
type input "FFFFFF"
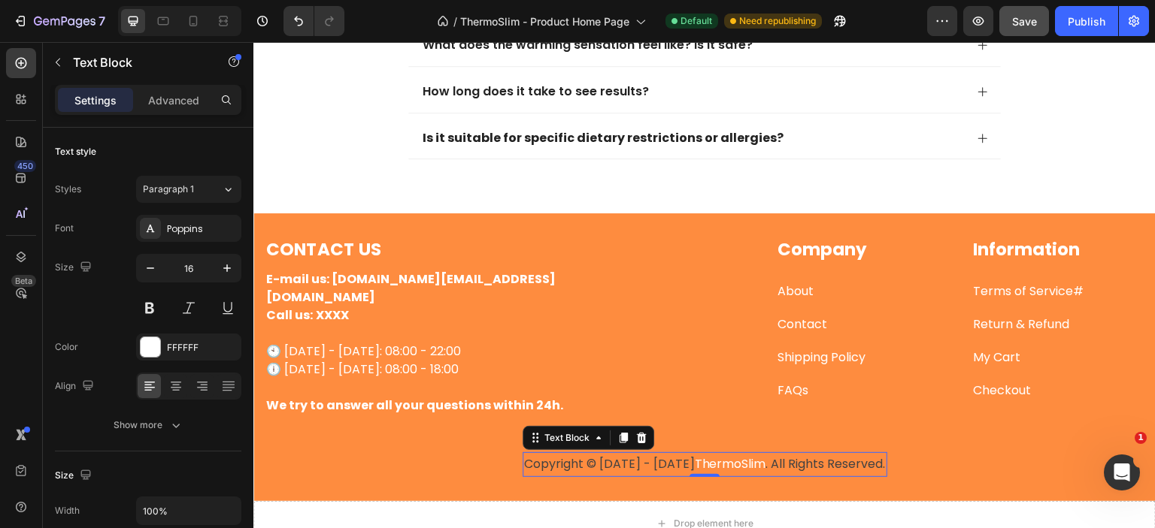
click at [593, 456] on span "Copyright © [DATE] - [DATE]" at bounding box center [609, 464] width 171 height 17
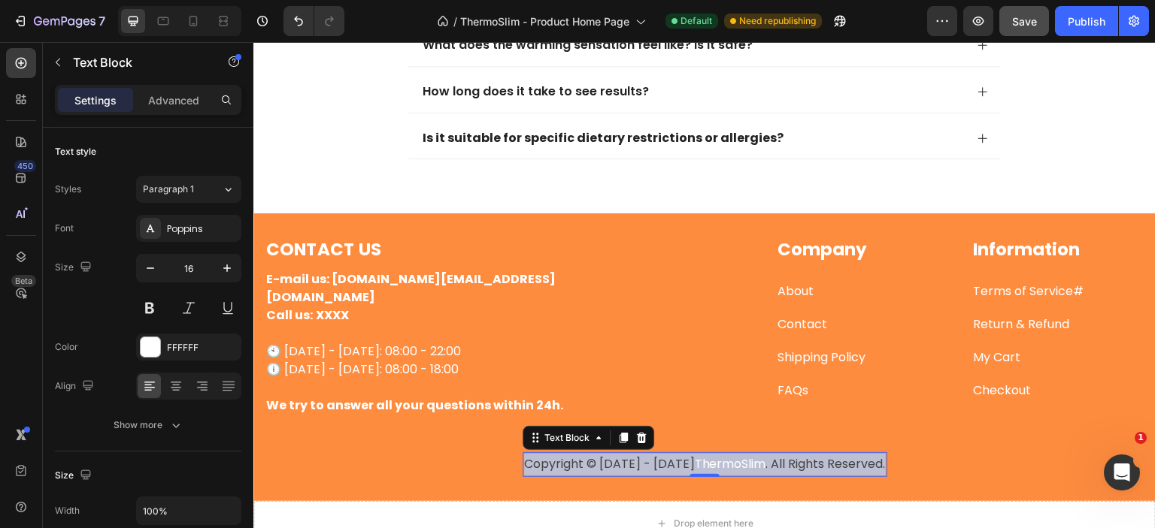
click at [593, 456] on span "Copyright © [DATE] - [DATE]" at bounding box center [609, 464] width 171 height 17
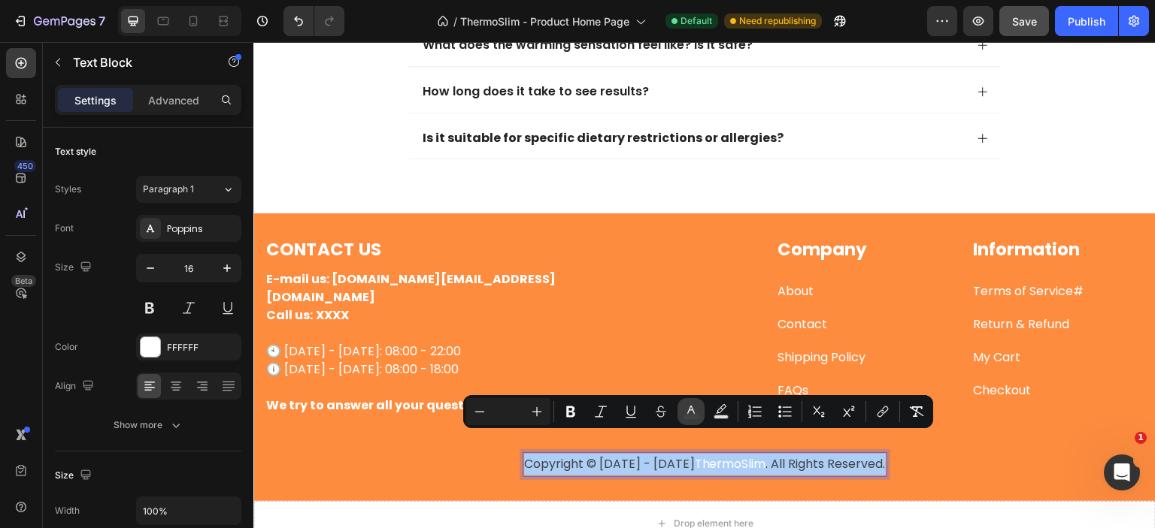
click at [678, 413] on button "color" at bounding box center [690, 411] width 27 height 27
type input "424242"
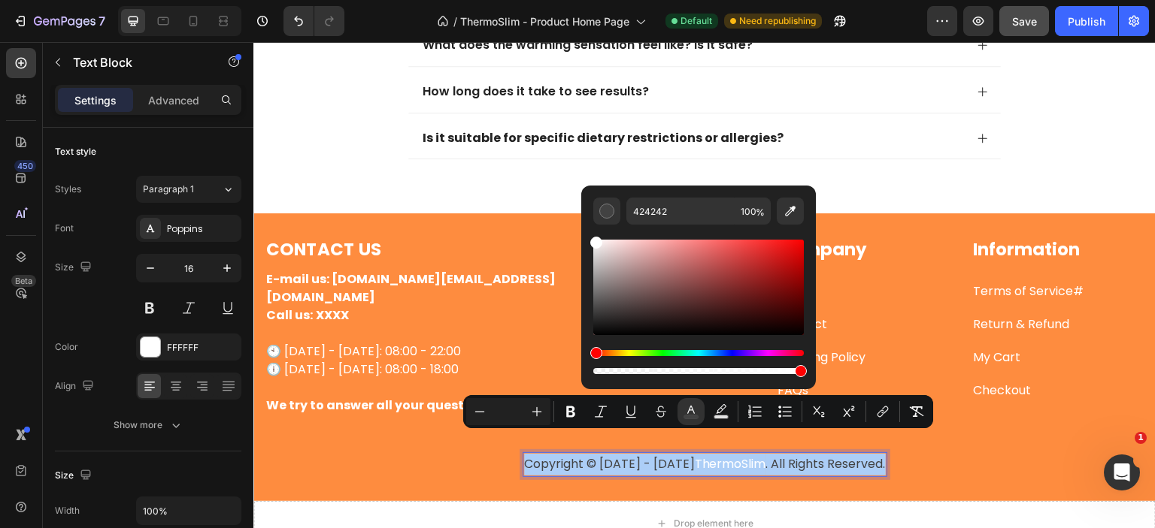
drag, startPoint x: 593, startPoint y: 277, endPoint x: 591, endPoint y: 234, distance: 42.9
click at [591, 234] on div "424242 100 %" at bounding box center [698, 282] width 235 height 192
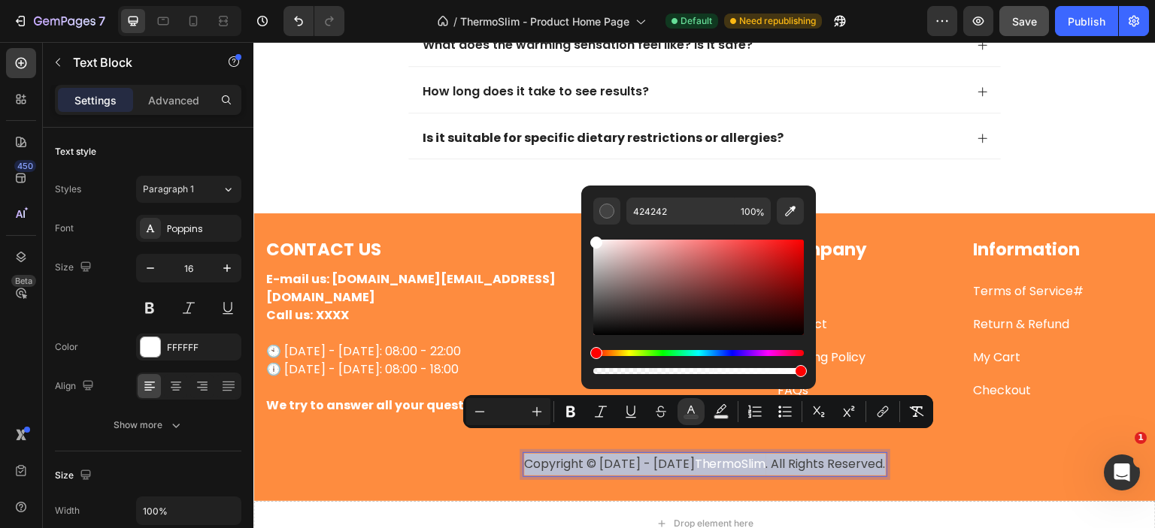
type input "FFFFFF"
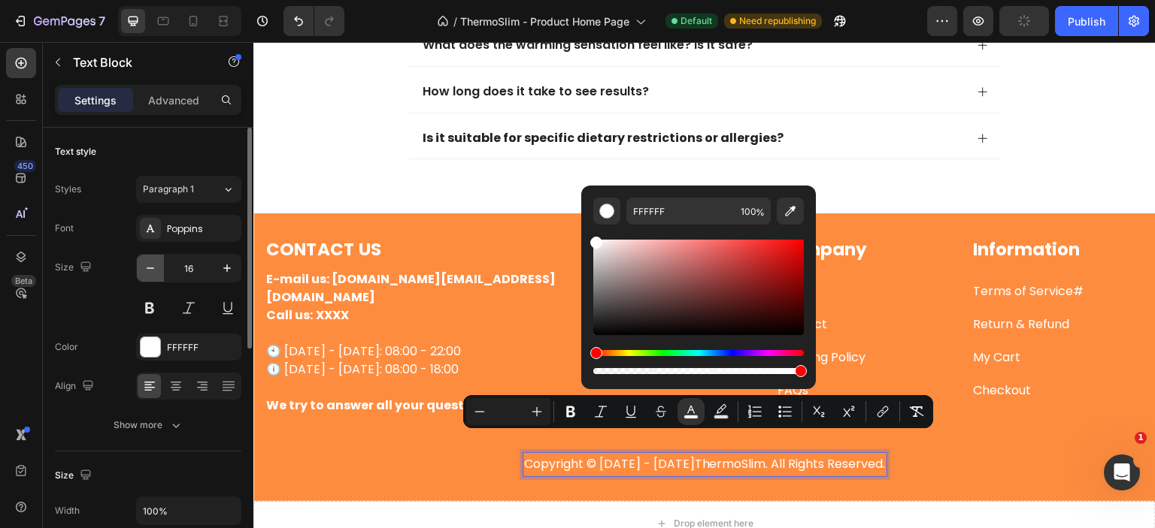
click at [144, 269] on icon "button" at bounding box center [150, 268] width 15 height 15
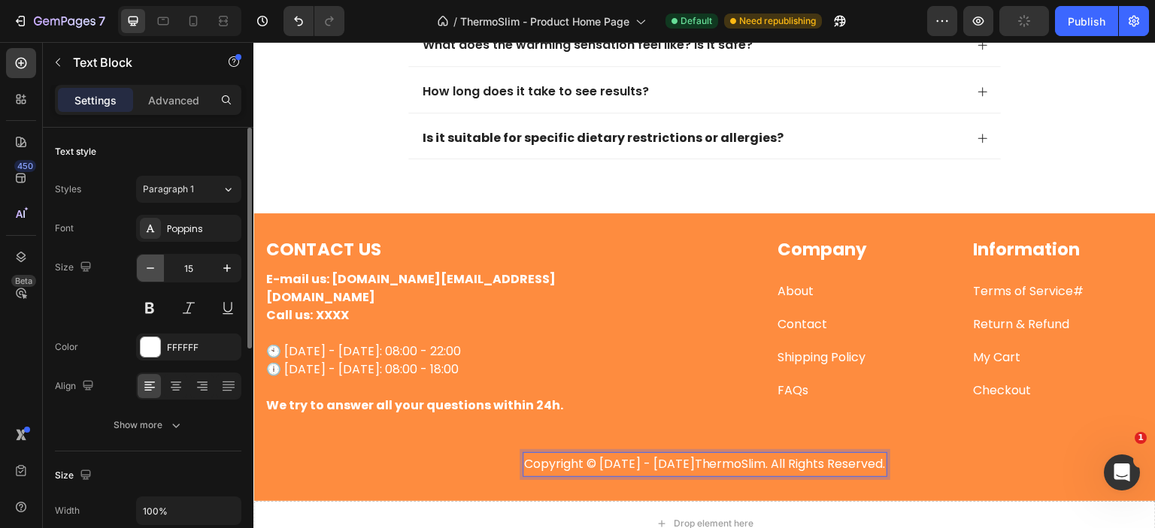
click at [144, 269] on icon "button" at bounding box center [150, 268] width 15 height 15
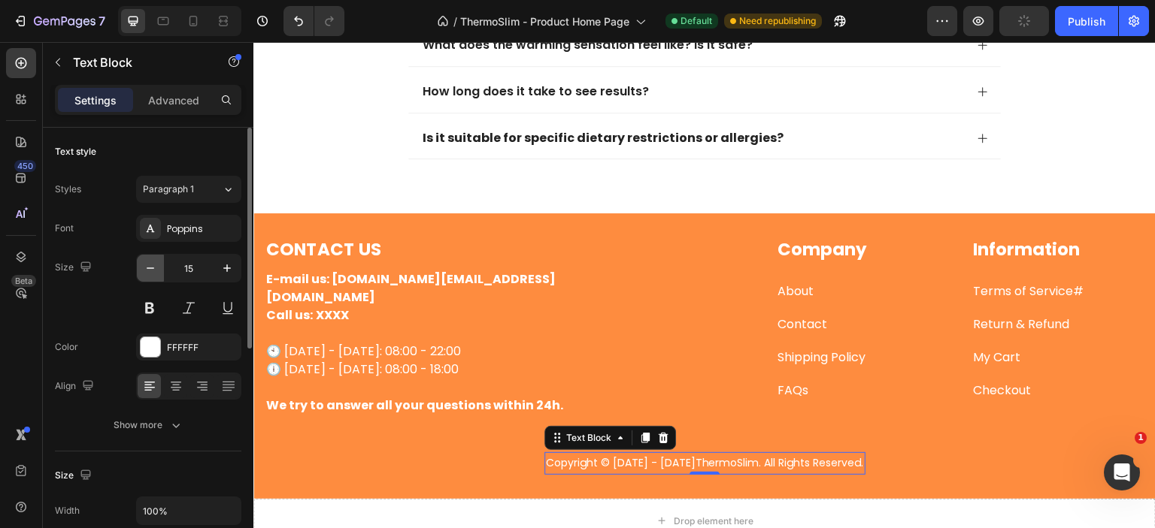
type input "14"
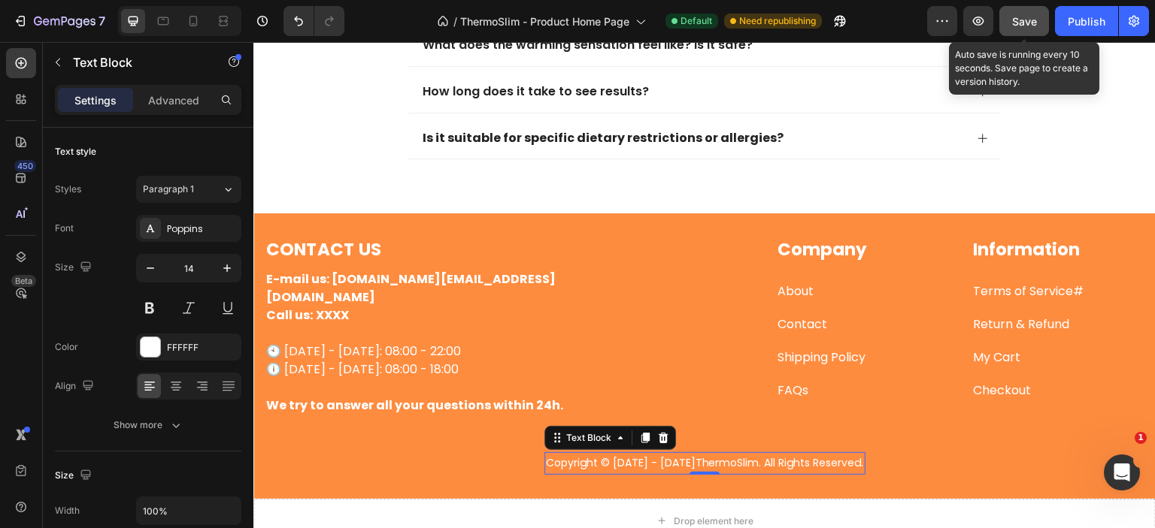
click at [1025, 18] on span "Save" at bounding box center [1024, 21] width 25 height 13
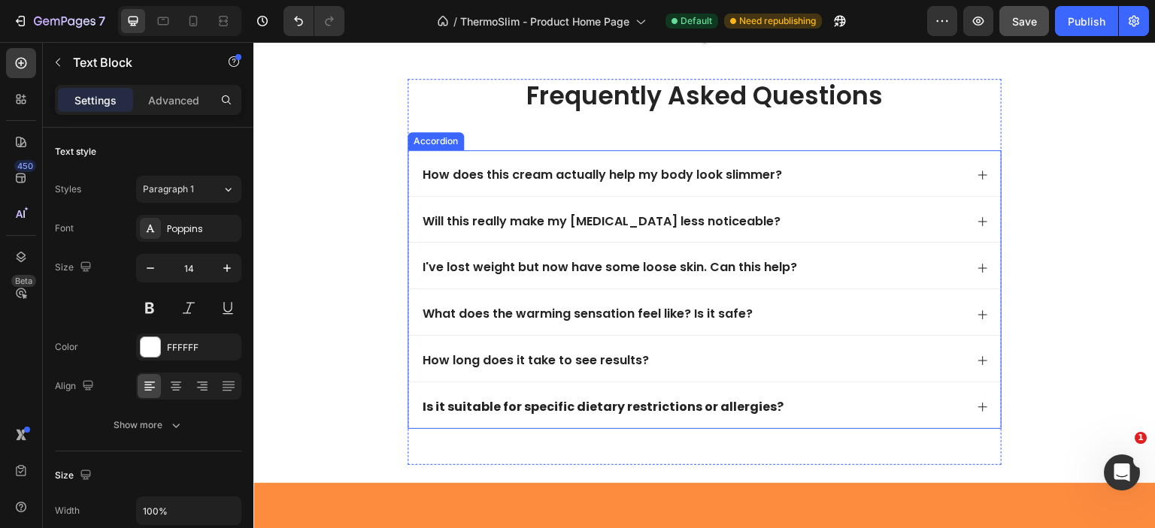
scroll to position [3723, 0]
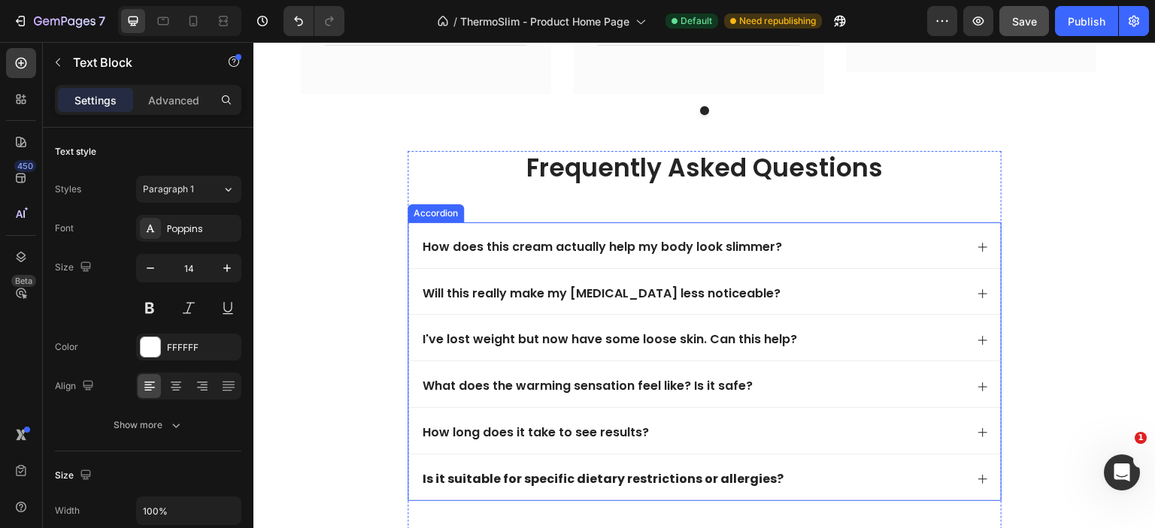
click at [848, 258] on div "How does this cream actually help my body look slimmer?" at bounding box center [692, 248] width 544 height 20
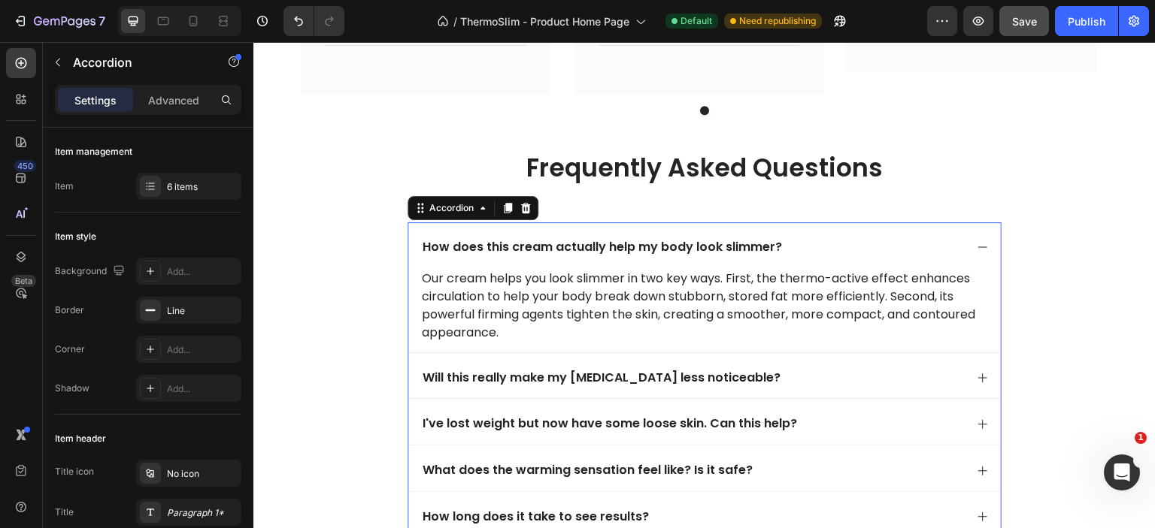
click at [848, 258] on div "How does this cream actually help my body look slimmer?" at bounding box center [692, 248] width 544 height 20
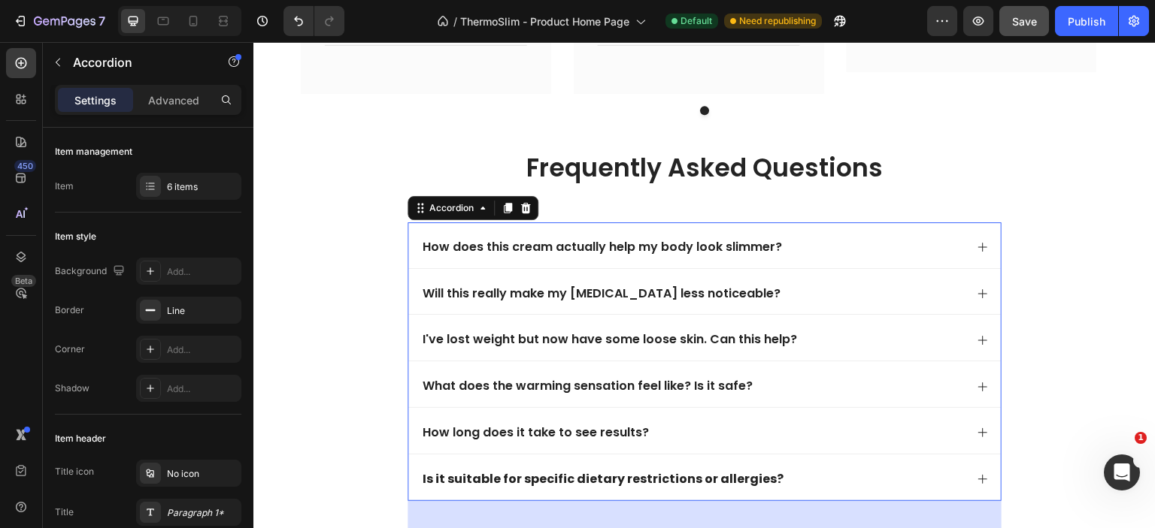
scroll to position [3699, 0]
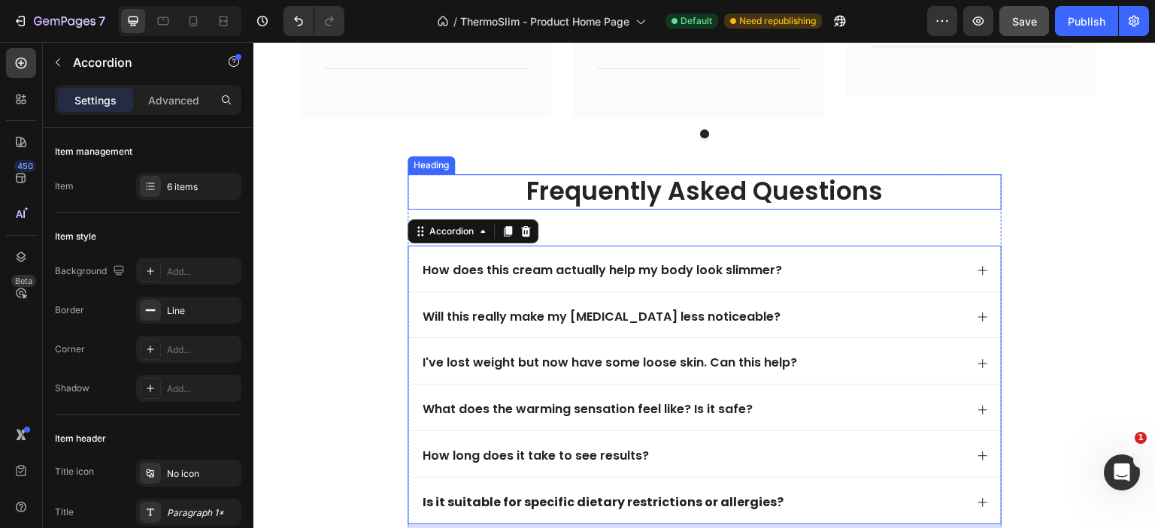
click at [692, 192] on p "frequently asked questions" at bounding box center [704, 192] width 591 height 32
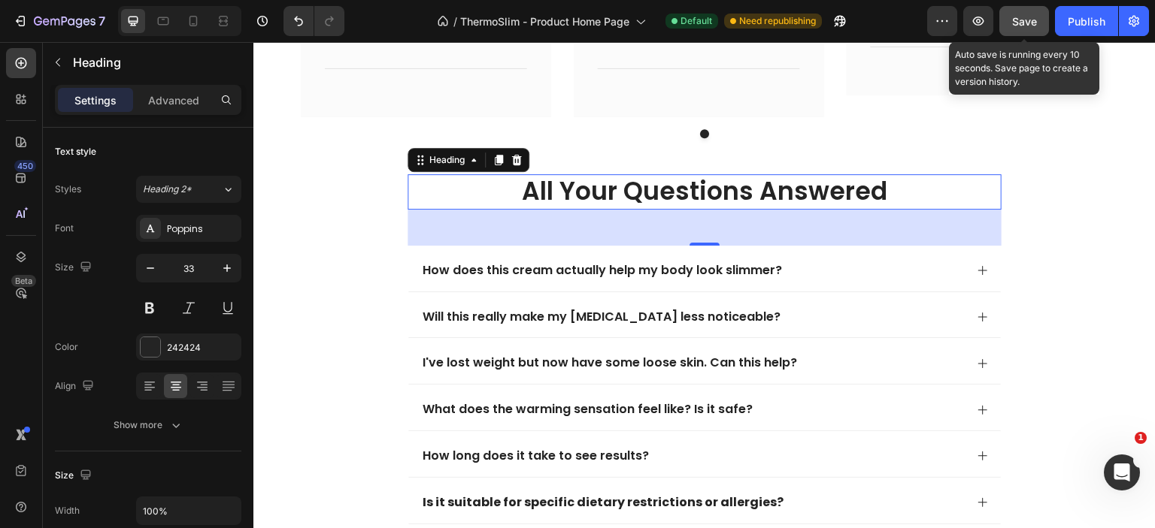
click at [1022, 17] on span "Save" at bounding box center [1024, 21] width 25 height 13
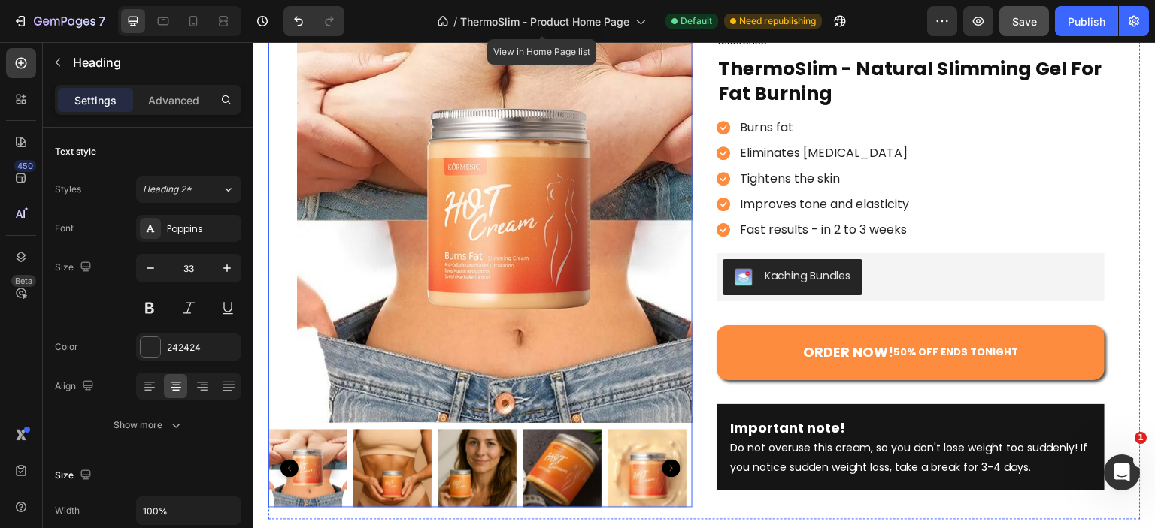
scroll to position [135, 0]
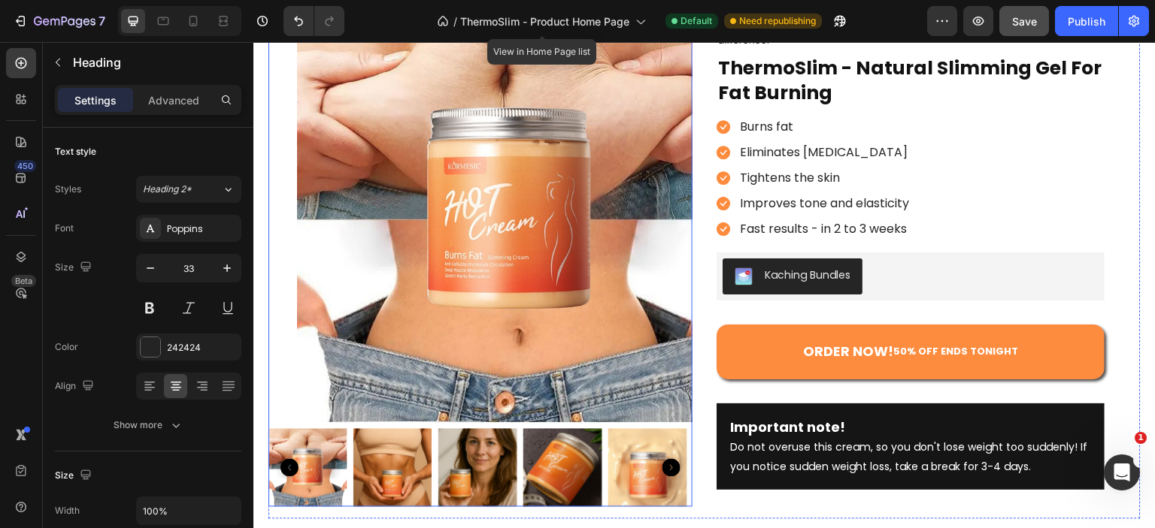
click at [536, 465] on img at bounding box center [562, 468] width 79 height 79
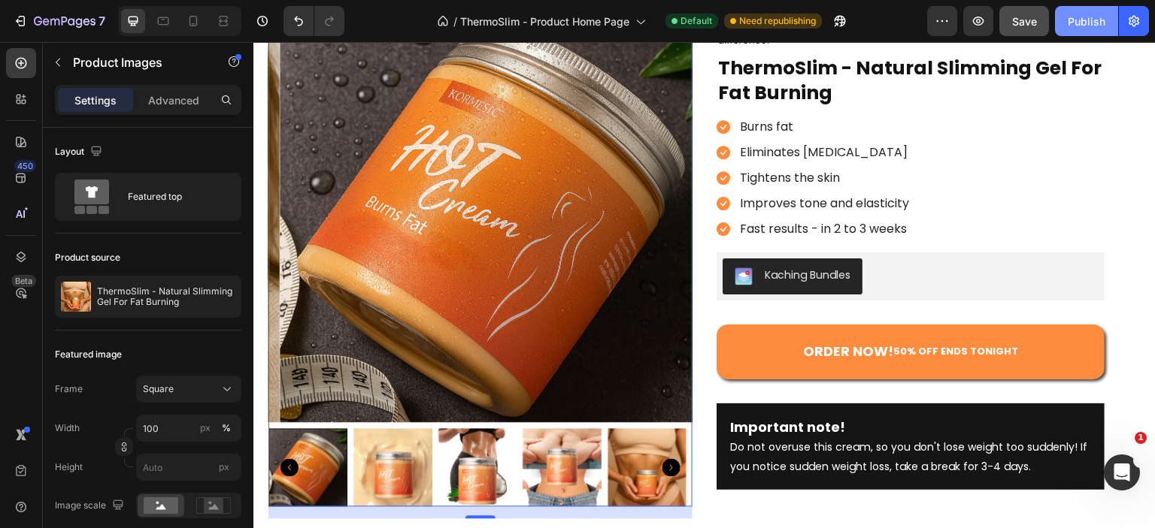
click at [1065, 32] on button "Publish" at bounding box center [1086, 21] width 63 height 30
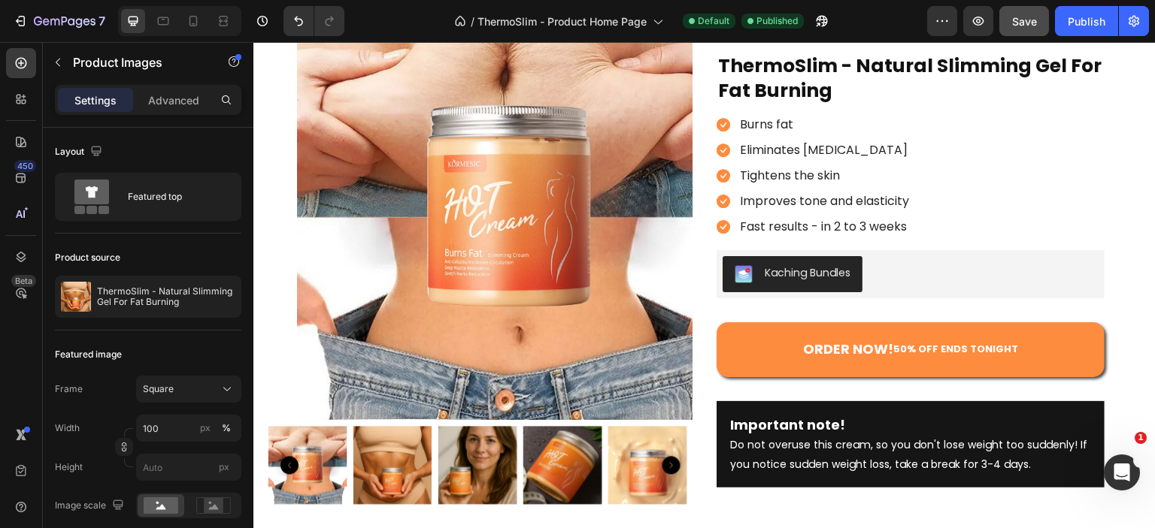
scroll to position [62, 0]
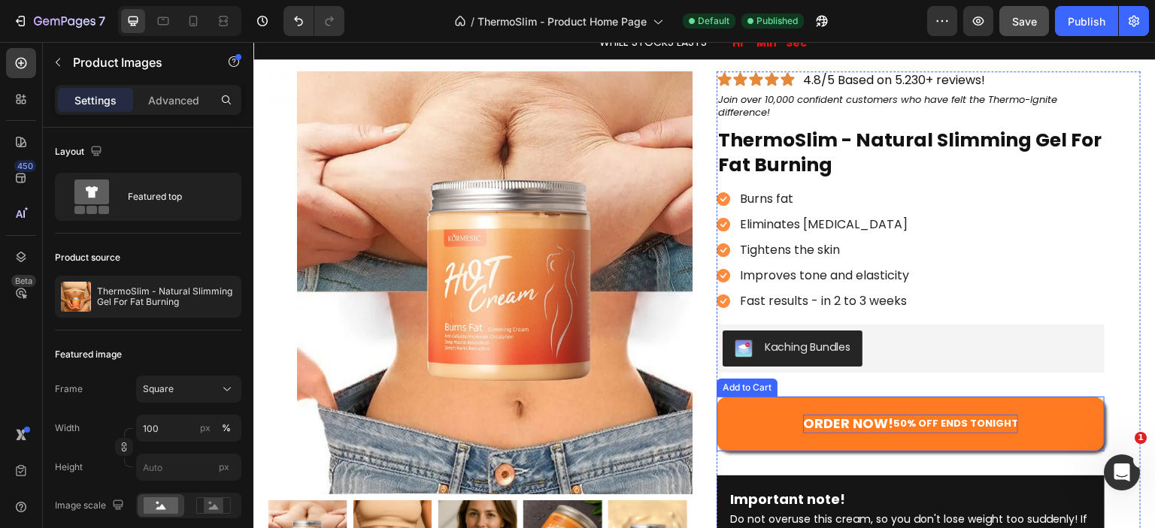
click at [881, 422] on strong "ORDER NOW!" at bounding box center [848, 423] width 90 height 19
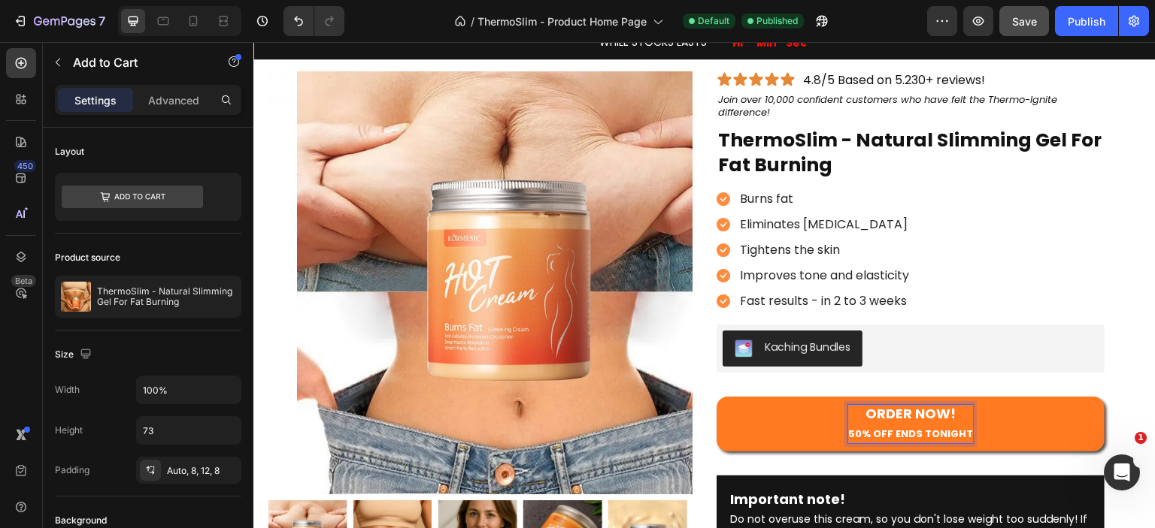
click at [1007, 372] on div "Icon Icon Icon Icon Icon Icon List 4.8/5 Based on 5.230+ reviews! Text Block Ro…" at bounding box center [910, 316] width 388 height 491
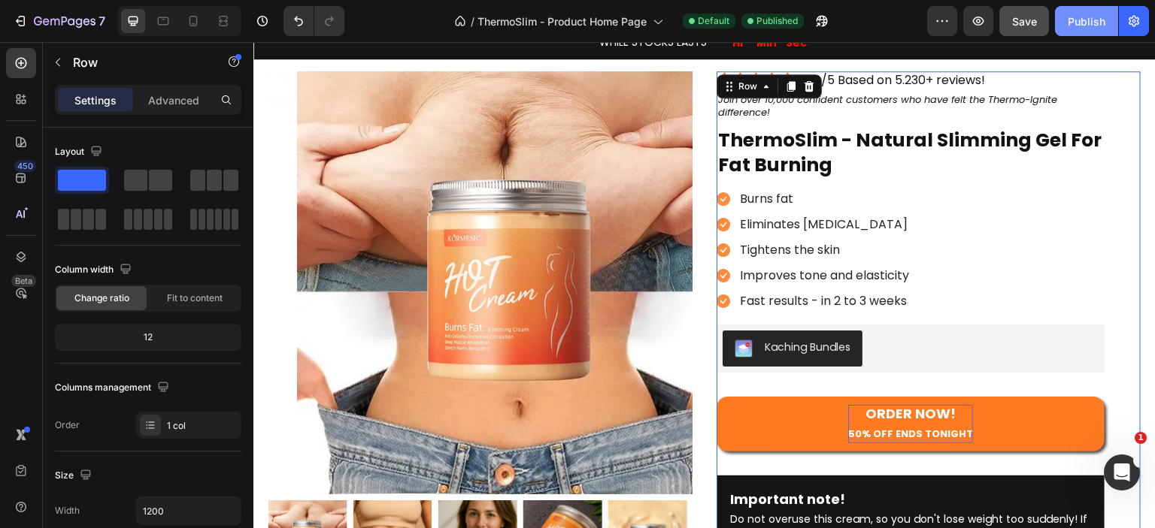
click at [1085, 11] on button "Publish" at bounding box center [1086, 21] width 63 height 30
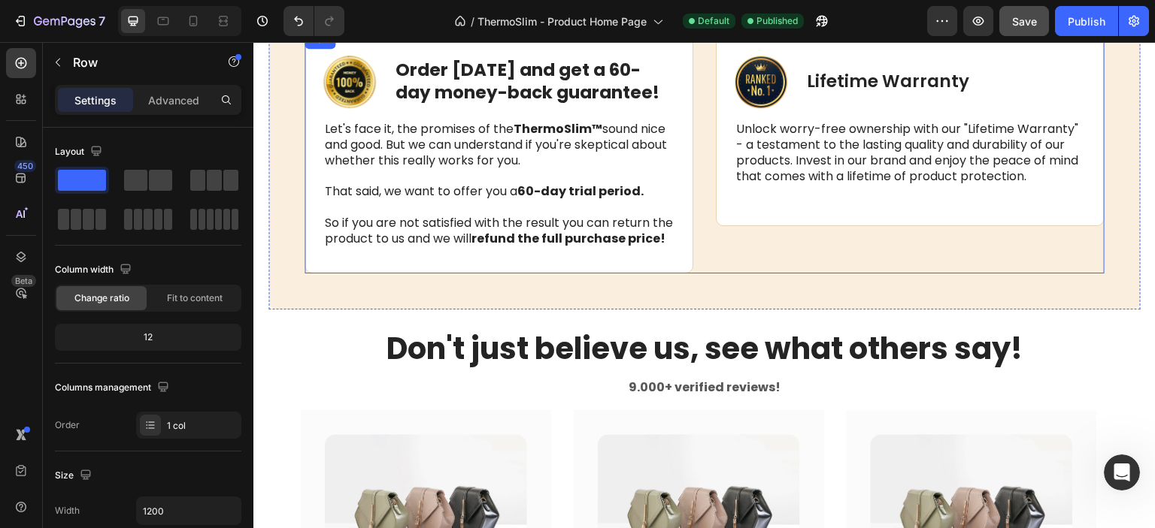
scroll to position [3007, 0]
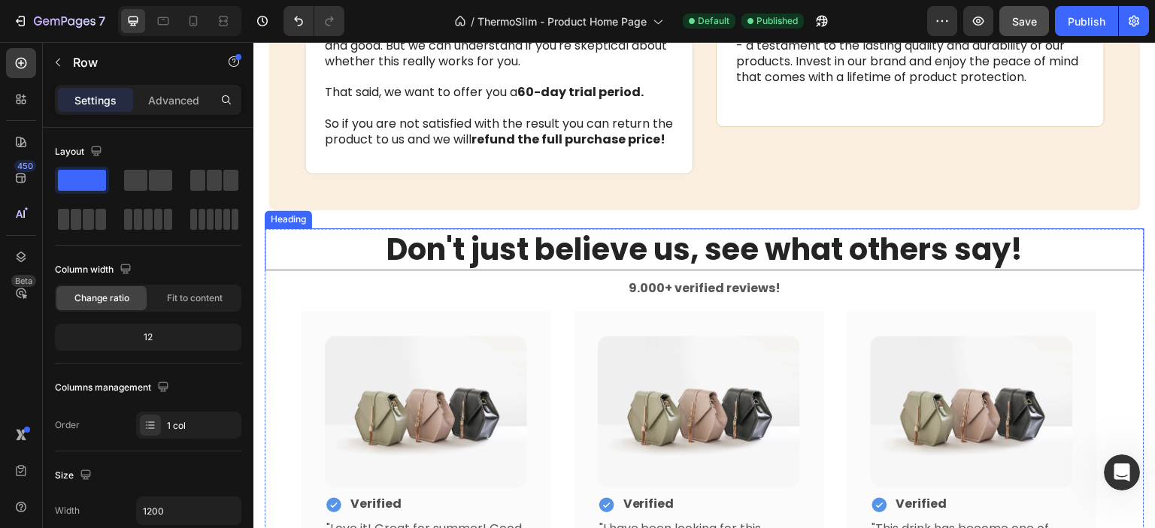
click at [1090, 243] on h2 "Don't just believe us, see what others say!" at bounding box center [705, 250] width 880 height 42
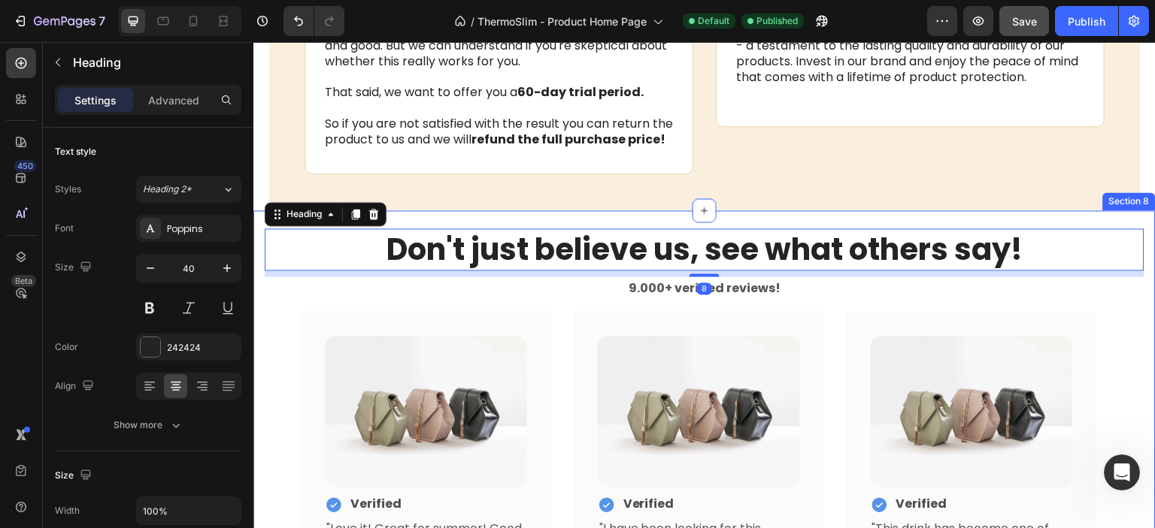
click at [1091, 238] on div "Don't just believe us, see what others say! Heading 8 9.000+ verified reviews! …" at bounding box center [704, 525] width 902 height 631
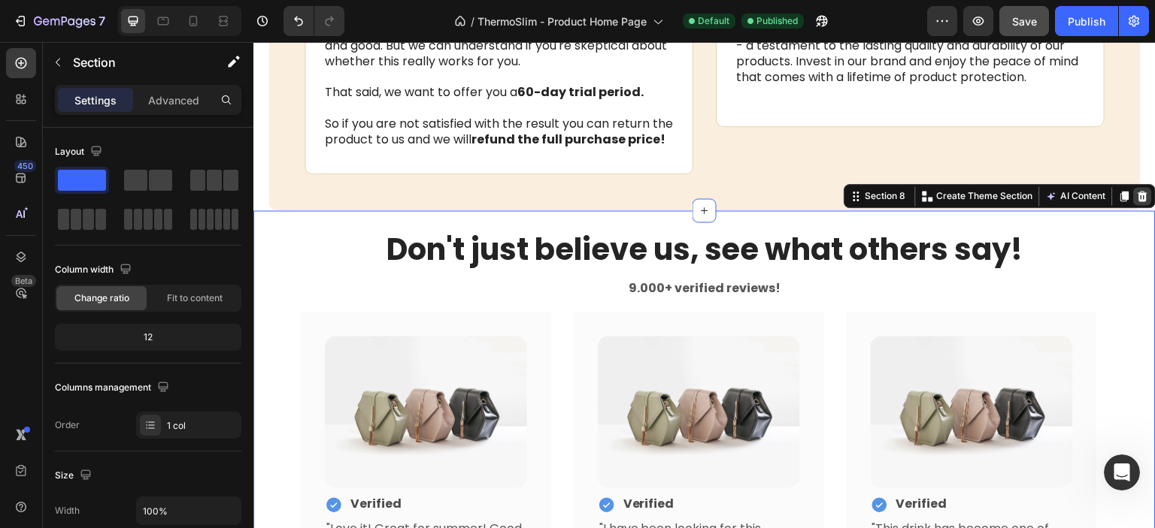
click at [1137, 202] on icon at bounding box center [1143, 196] width 12 height 12
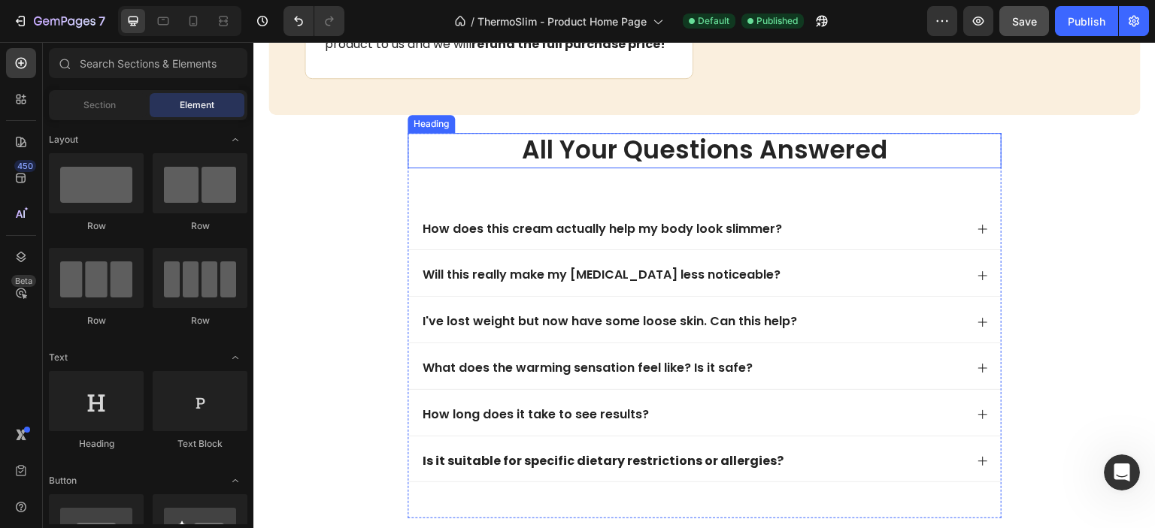
scroll to position [3057, 0]
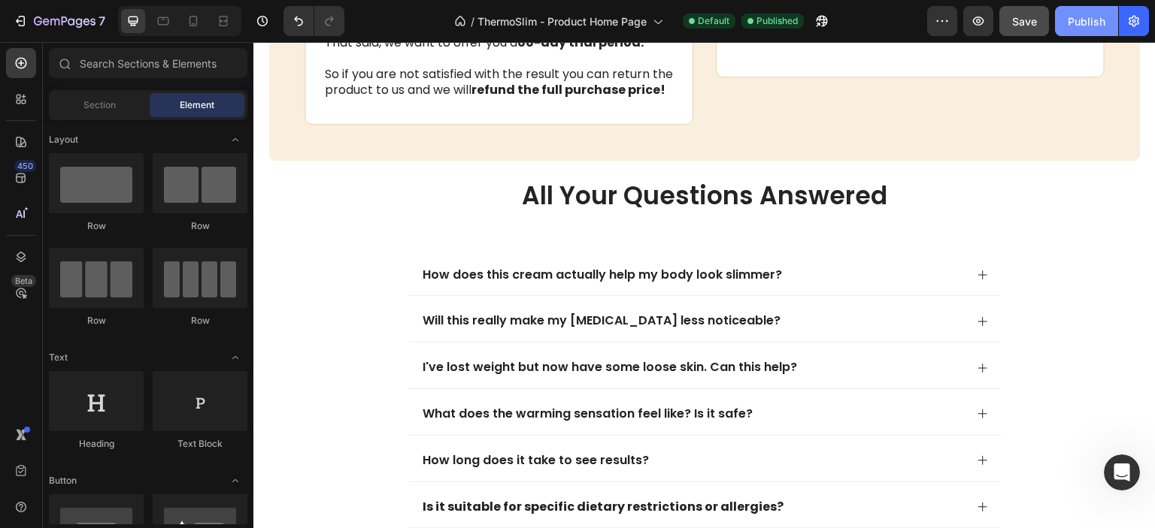
click at [1064, 14] on button "Publish" at bounding box center [1086, 21] width 63 height 30
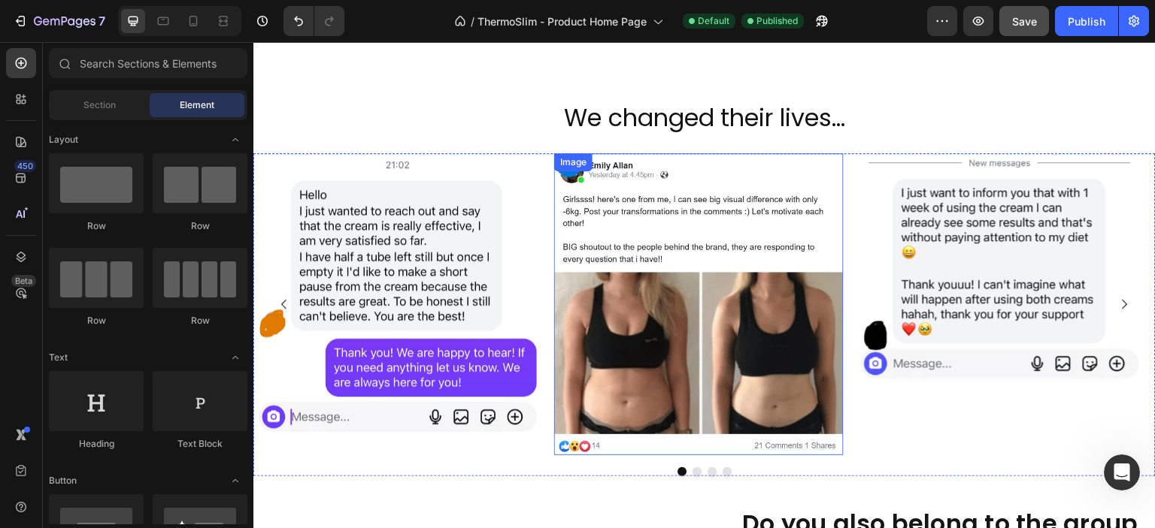
scroll to position [628, 0]
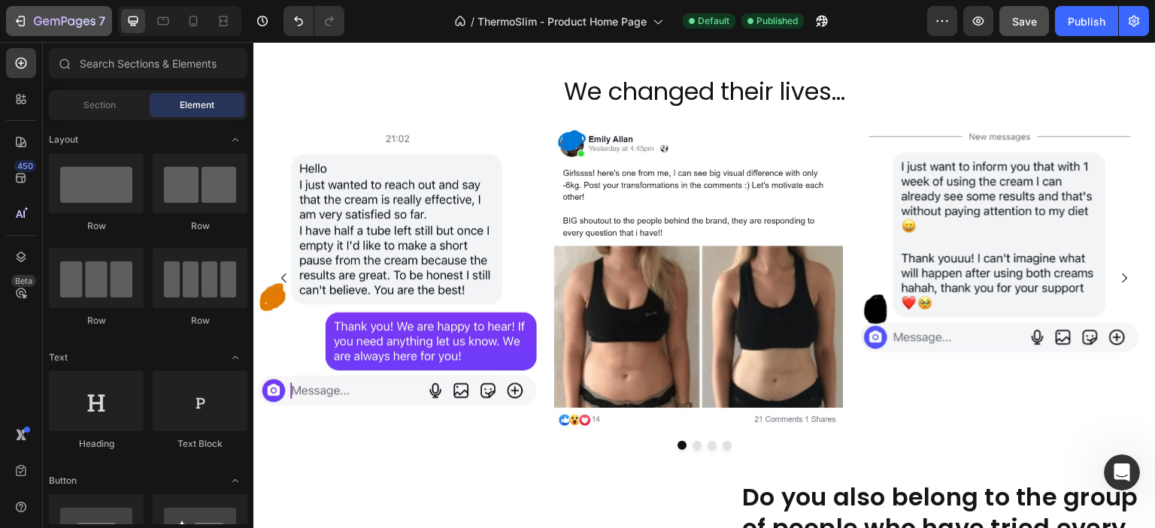
click at [23, 14] on icon "button" at bounding box center [20, 21] width 15 height 15
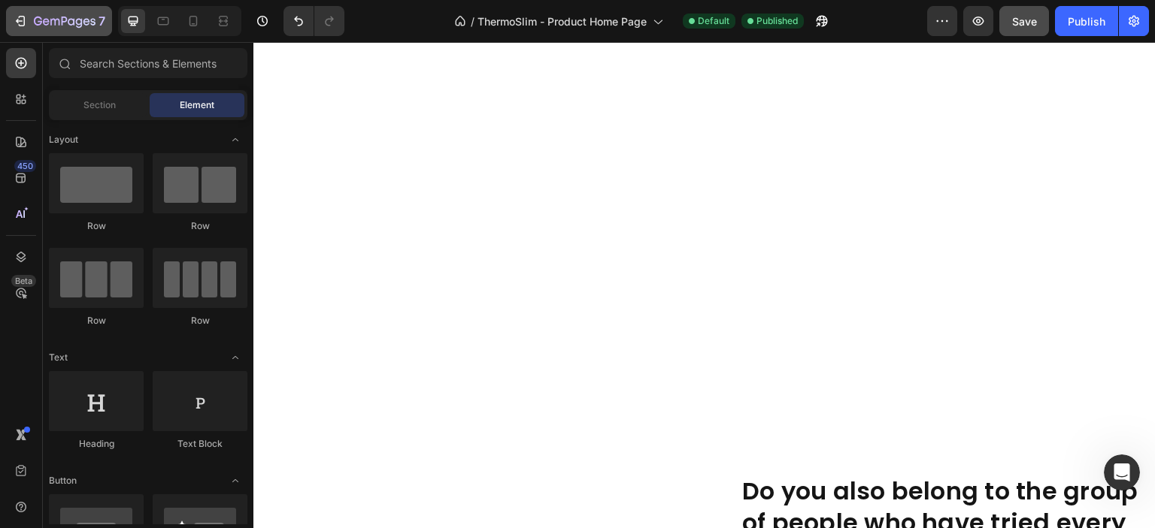
scroll to position [1303, 0]
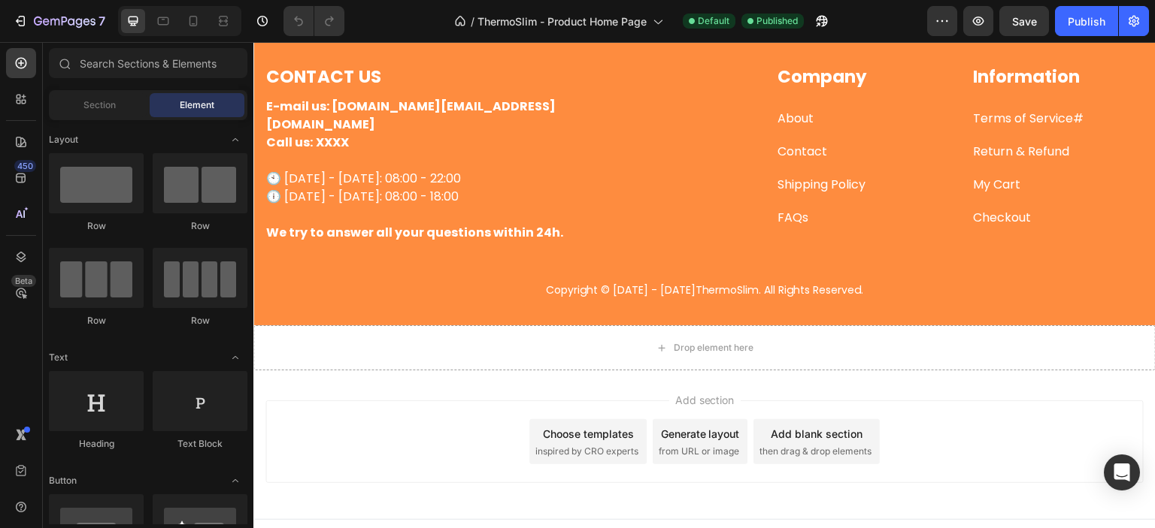
scroll to position [3614, 0]
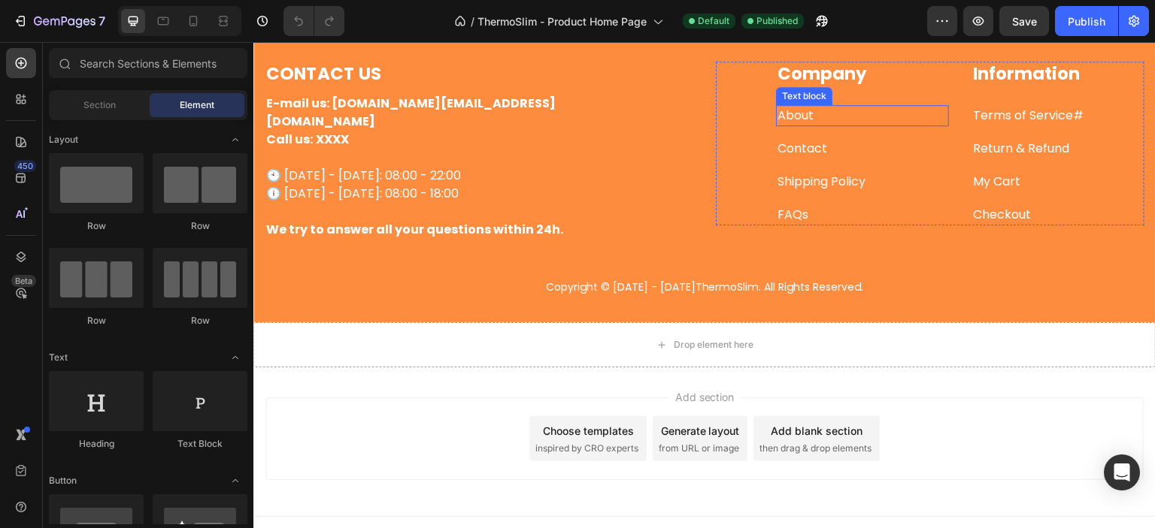
click at [799, 118] on link "About" at bounding box center [795, 115] width 36 height 17
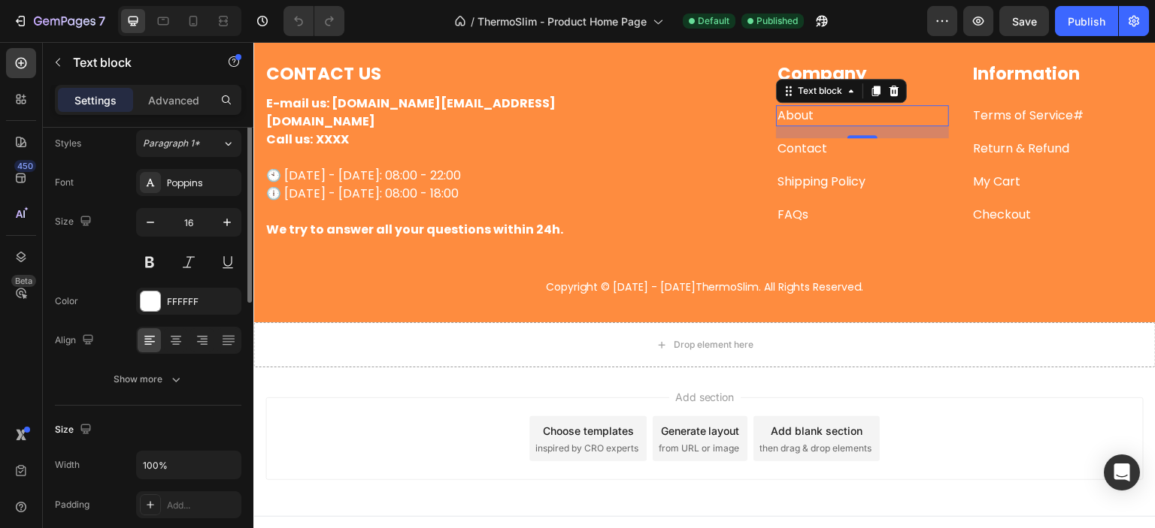
scroll to position [0, 0]
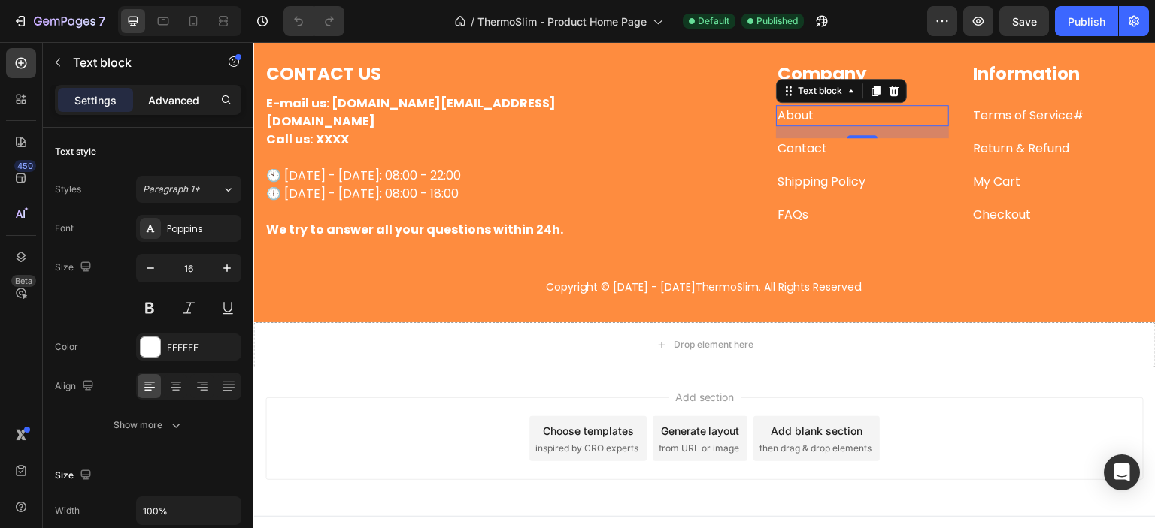
click at [165, 95] on p "Advanced" at bounding box center [173, 100] width 51 height 16
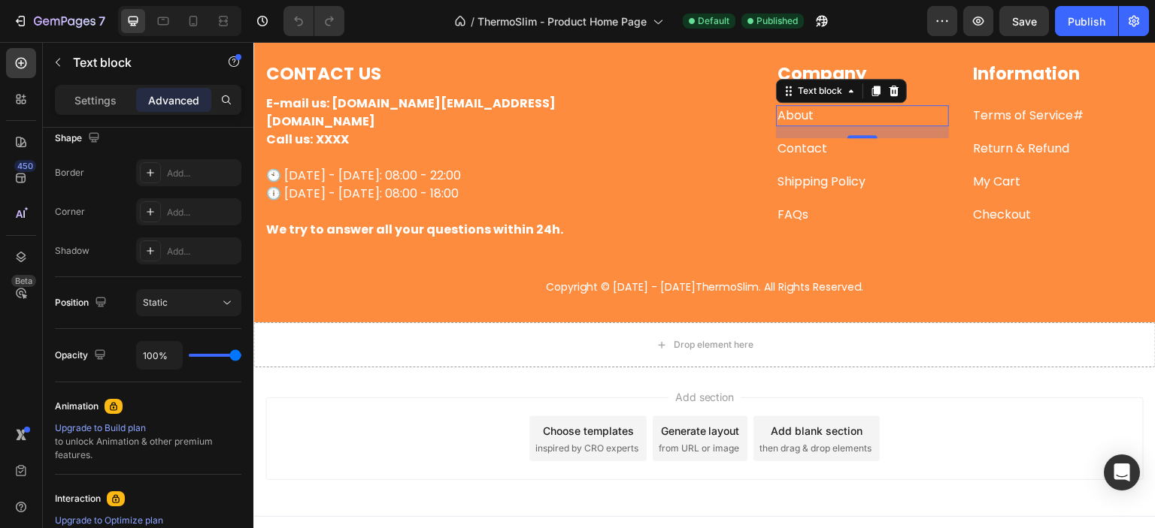
scroll to position [598, 0]
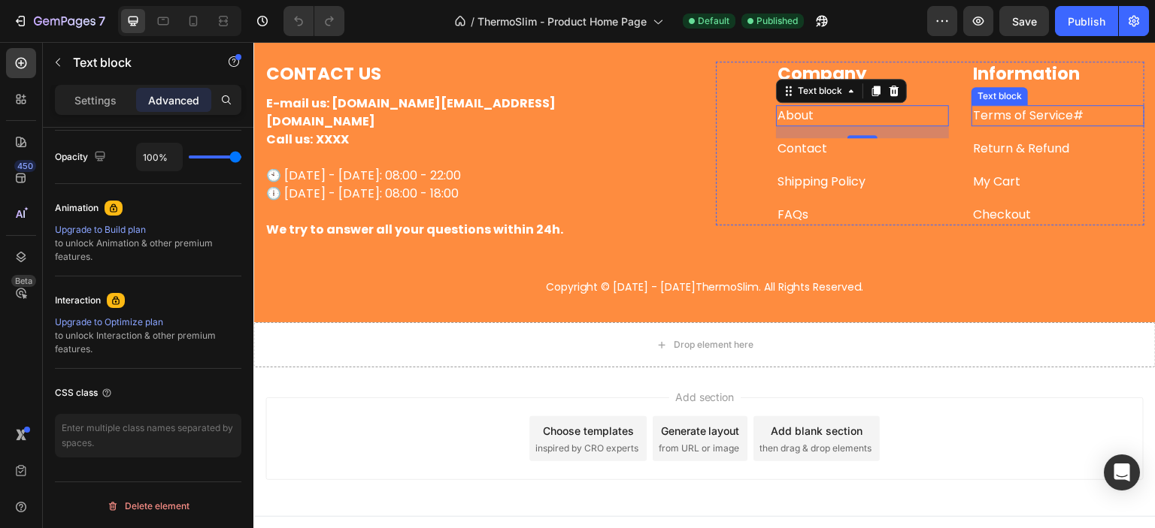
click at [1015, 114] on p "Terms of Service #" at bounding box center [1058, 116] width 170 height 18
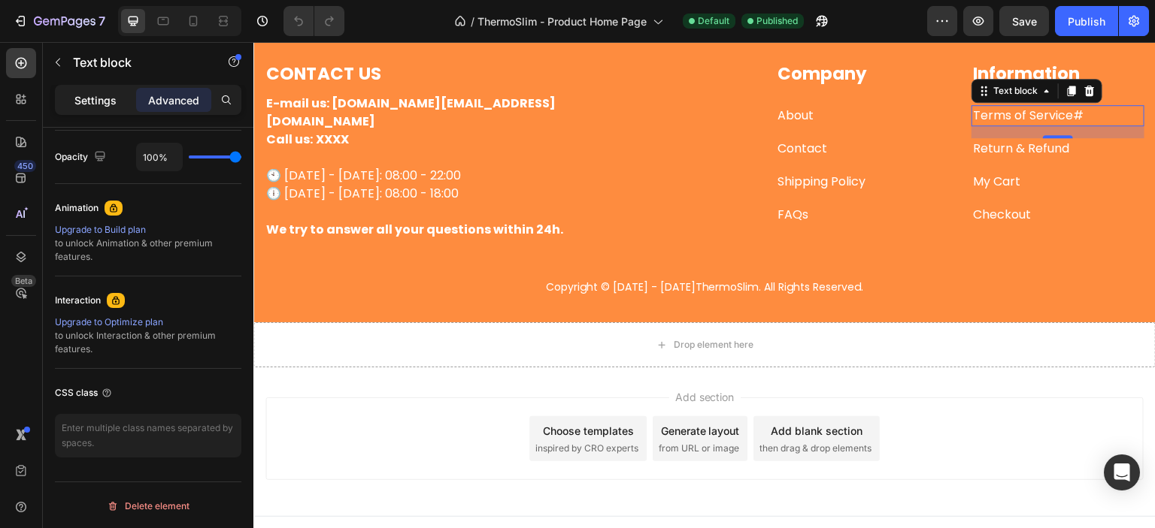
click at [72, 102] on div "Settings" at bounding box center [95, 100] width 75 height 24
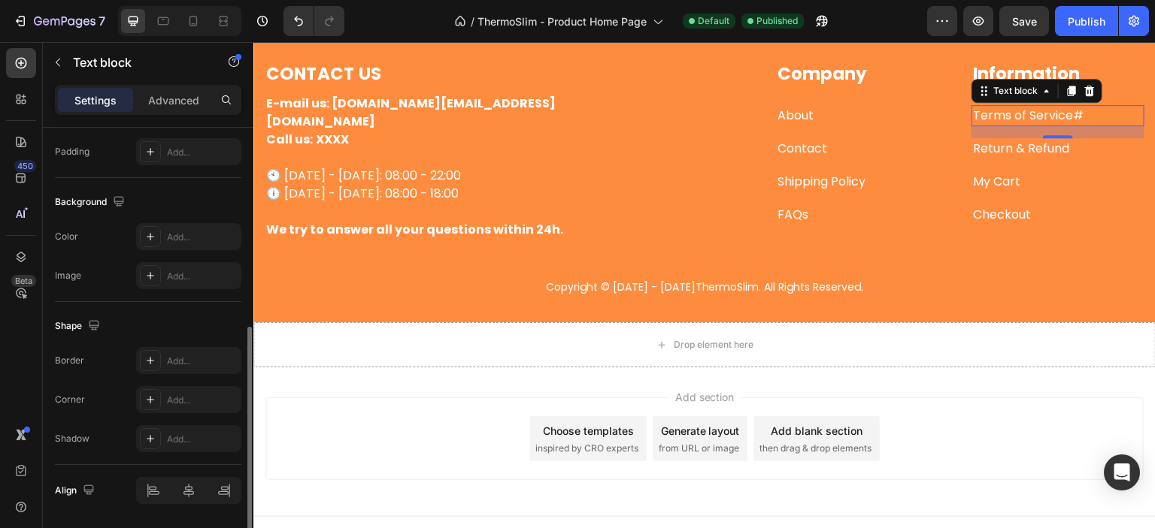
scroll to position [445, 0]
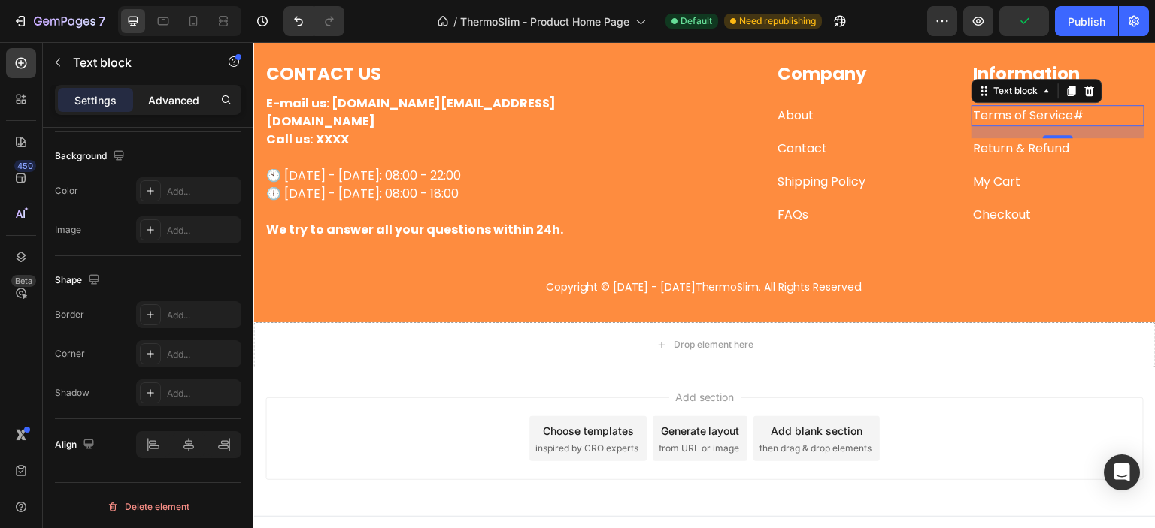
click at [187, 107] on p "Advanced" at bounding box center [173, 100] width 51 height 16
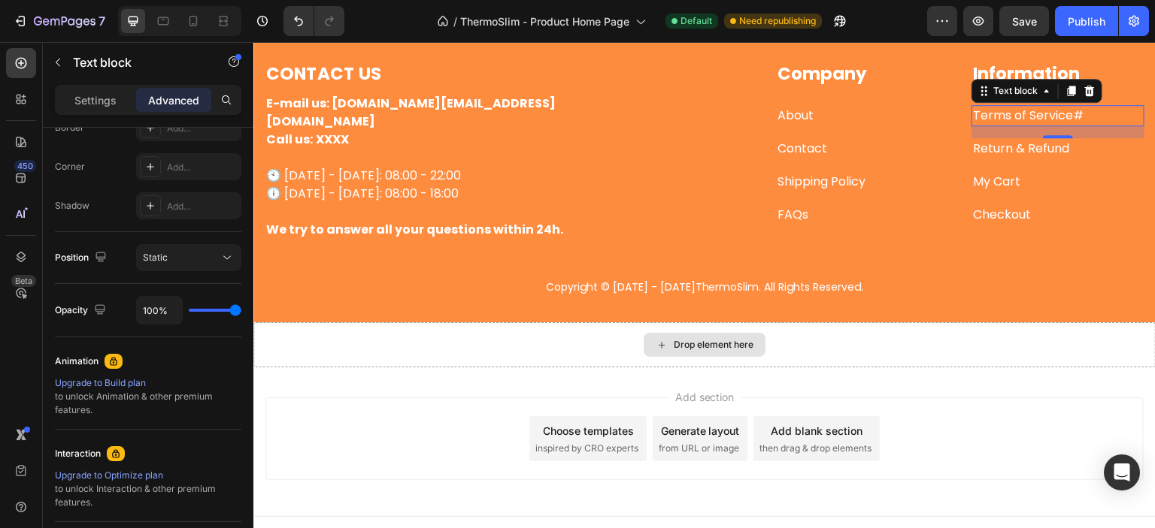
click at [1023, 322] on div "Drop element here" at bounding box center [704, 344] width 902 height 45
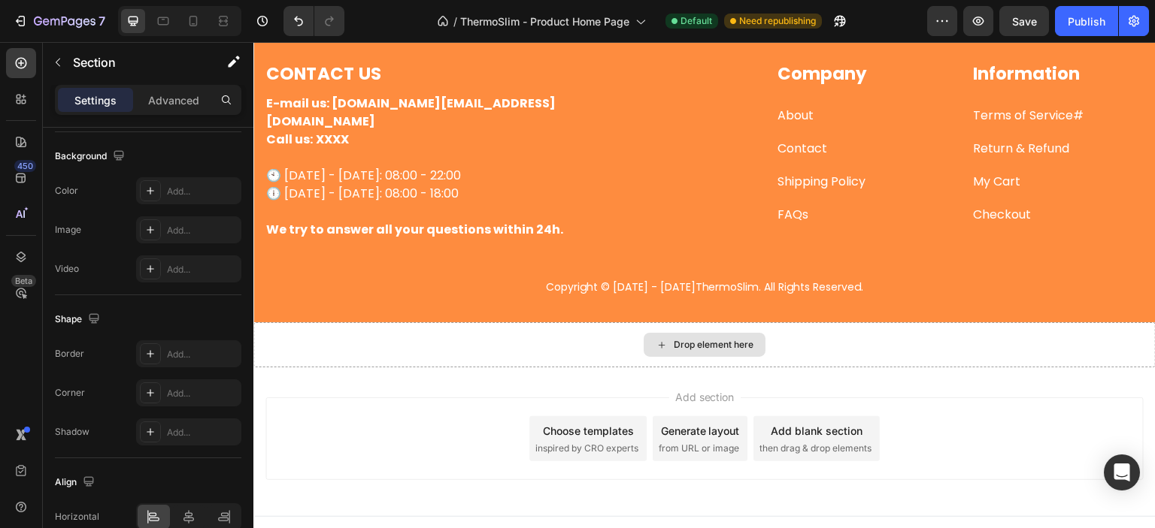
scroll to position [0, 0]
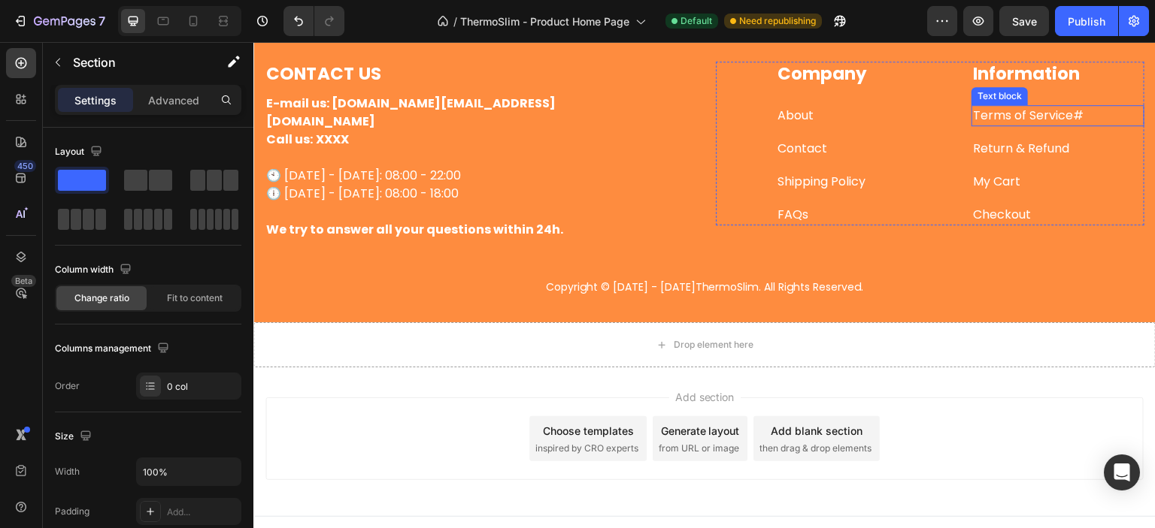
click at [1038, 114] on p "Terms of Service #" at bounding box center [1058, 116] width 170 height 18
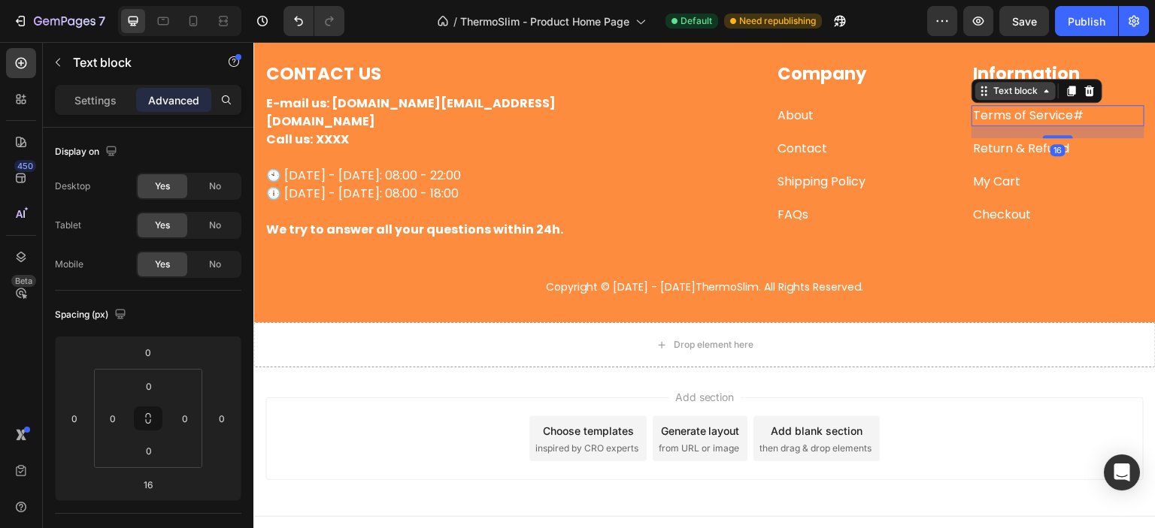
click at [1040, 92] on icon at bounding box center [1046, 91] width 12 height 12
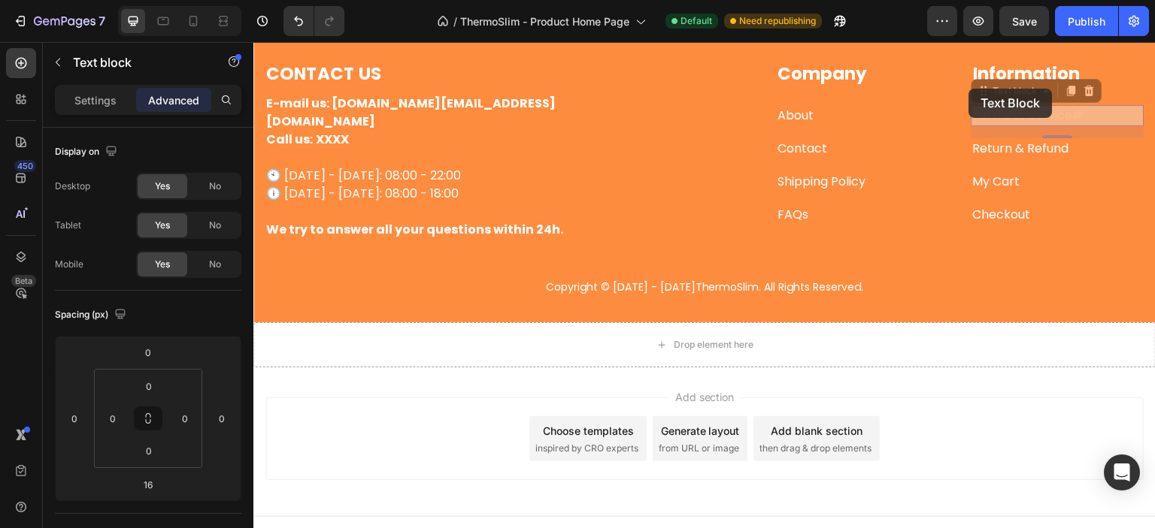
drag, startPoint x: 969, startPoint y: 89, endPoint x: 1014, endPoint y: 101, distance: 46.9
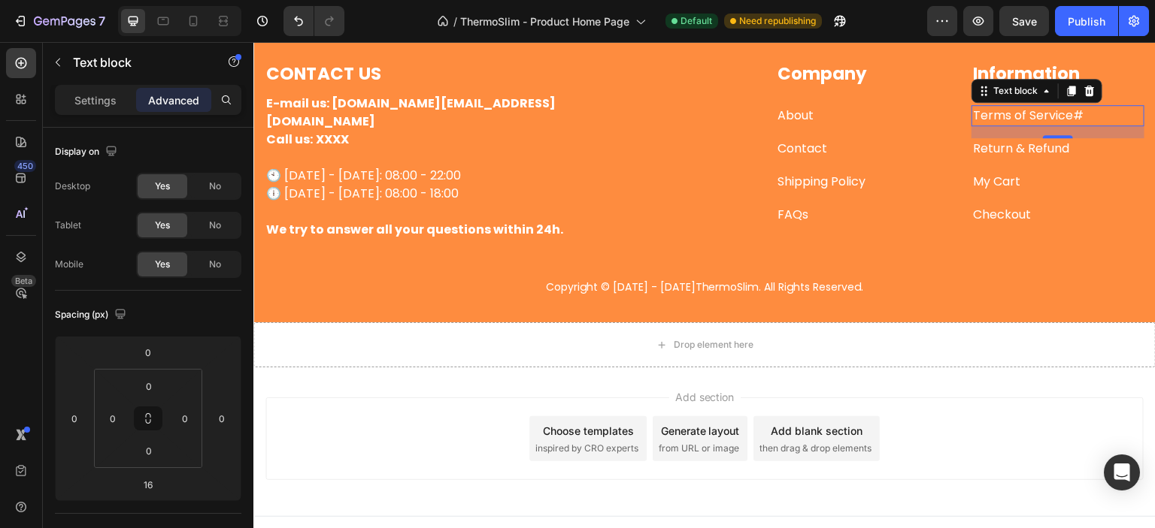
click at [1021, 117] on p "Terms of Service #" at bounding box center [1058, 116] width 170 height 18
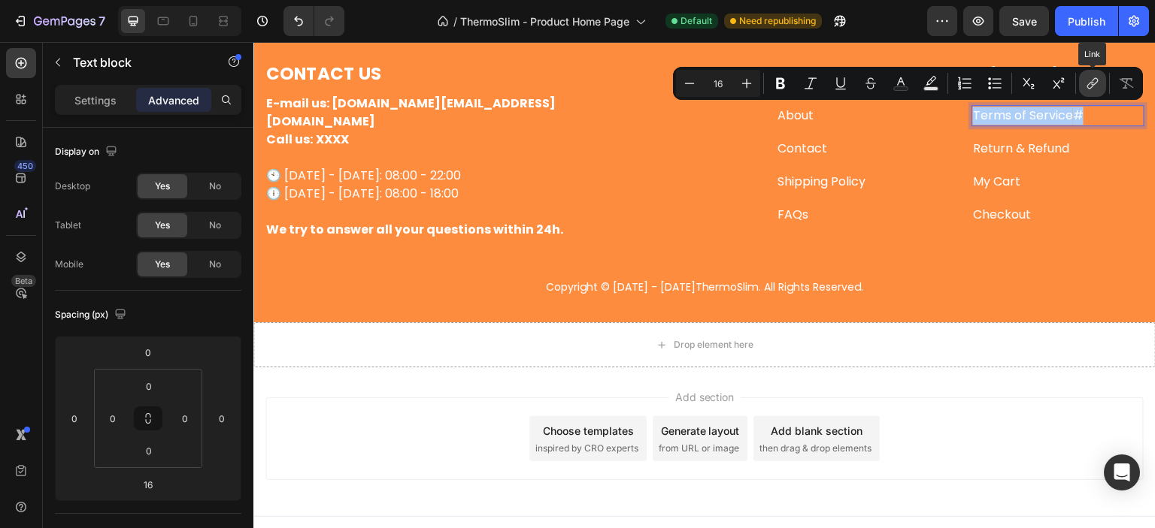
click at [1088, 77] on icon "Editor contextual toolbar" at bounding box center [1092, 83] width 15 height 15
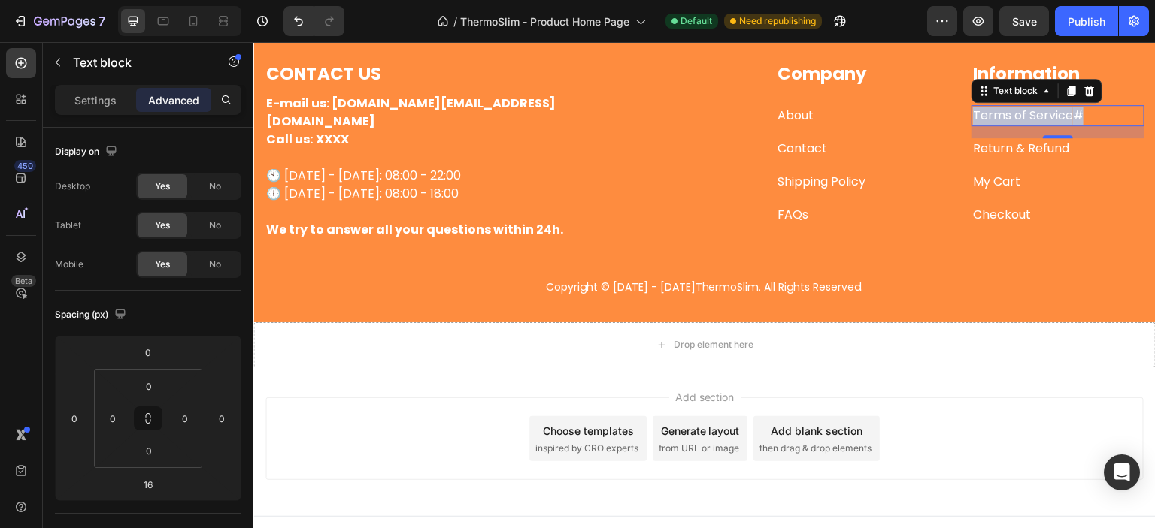
click at [1080, 111] on p "Terms of Service #" at bounding box center [1058, 116] width 170 height 18
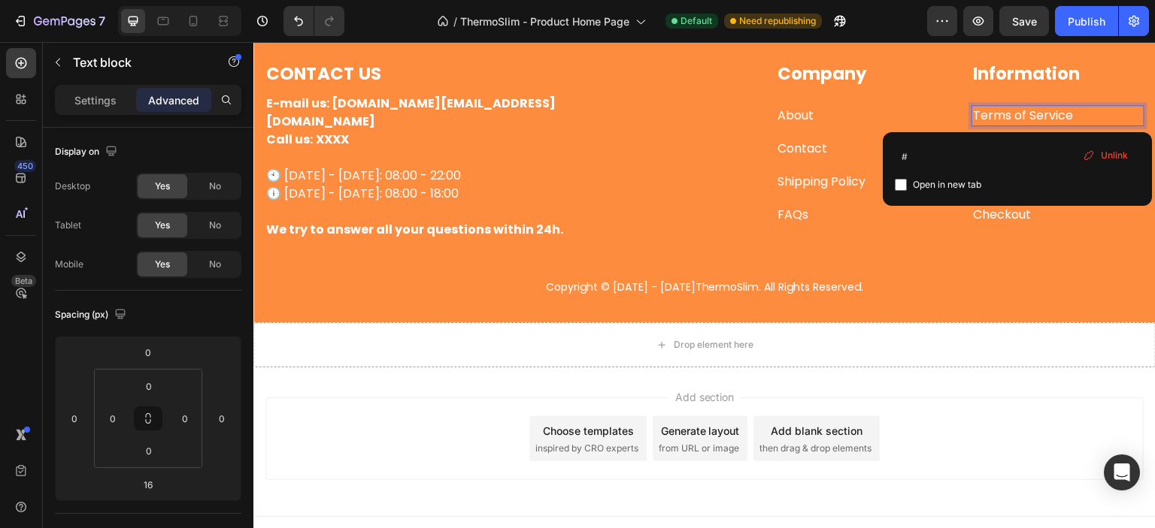
click at [1007, 398] on div "Add section Choose templates inspired by CRO experts Generate layout from URL o…" at bounding box center [704, 439] width 878 height 83
